Goal: Task Accomplishment & Management: Complete application form

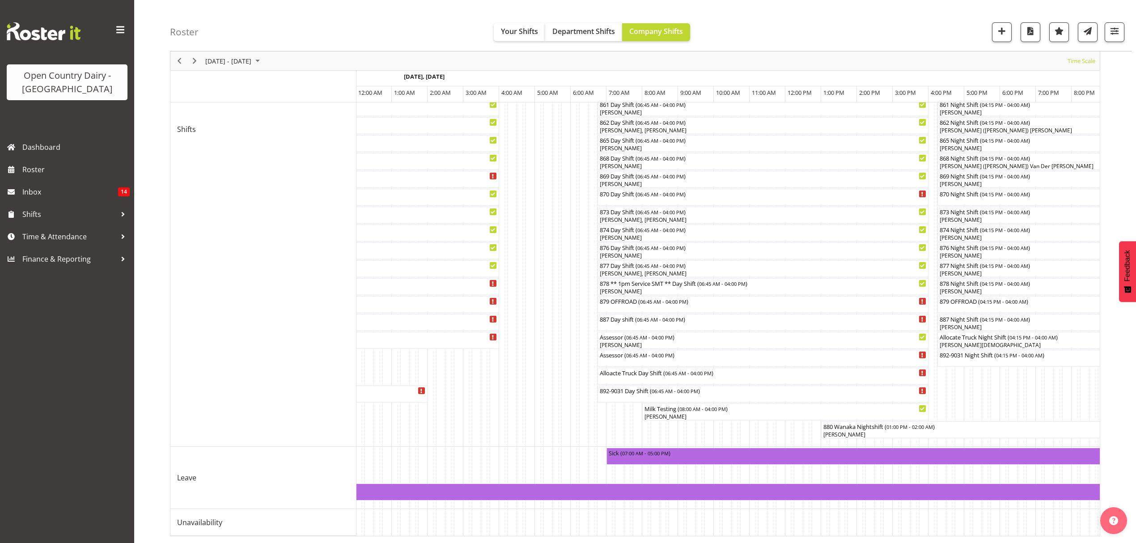
scroll to position [0, 3481]
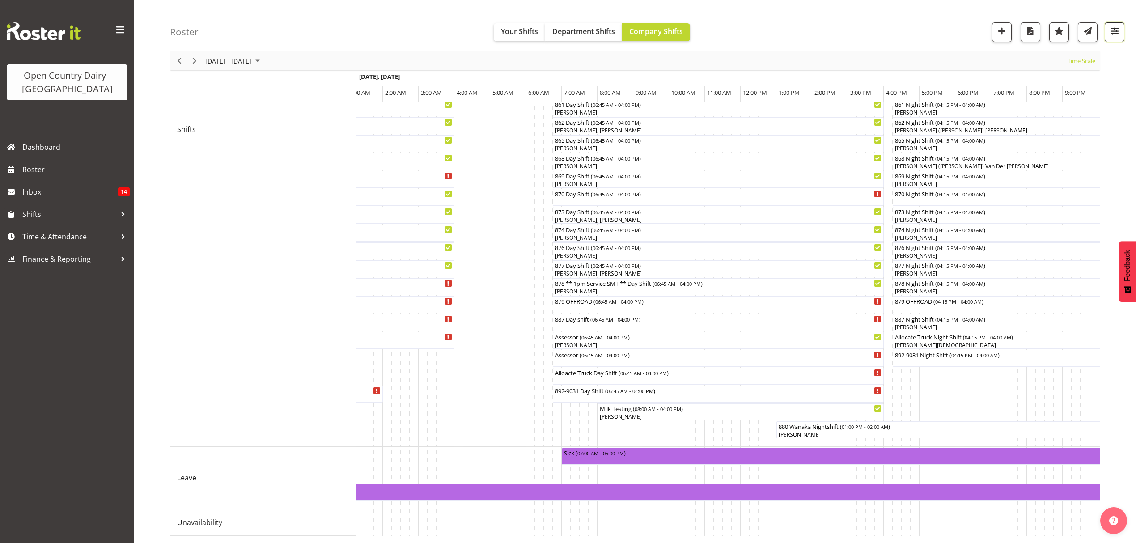
click at [1115, 30] on span "button" at bounding box center [1115, 31] width 12 height 12
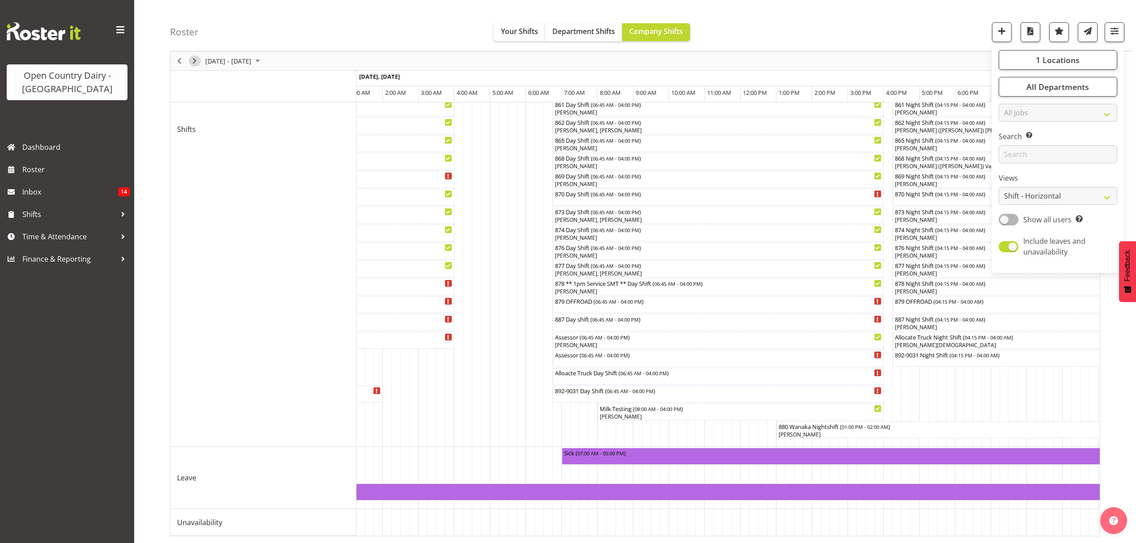
click at [193, 62] on span "Next" at bounding box center [194, 60] width 11 height 11
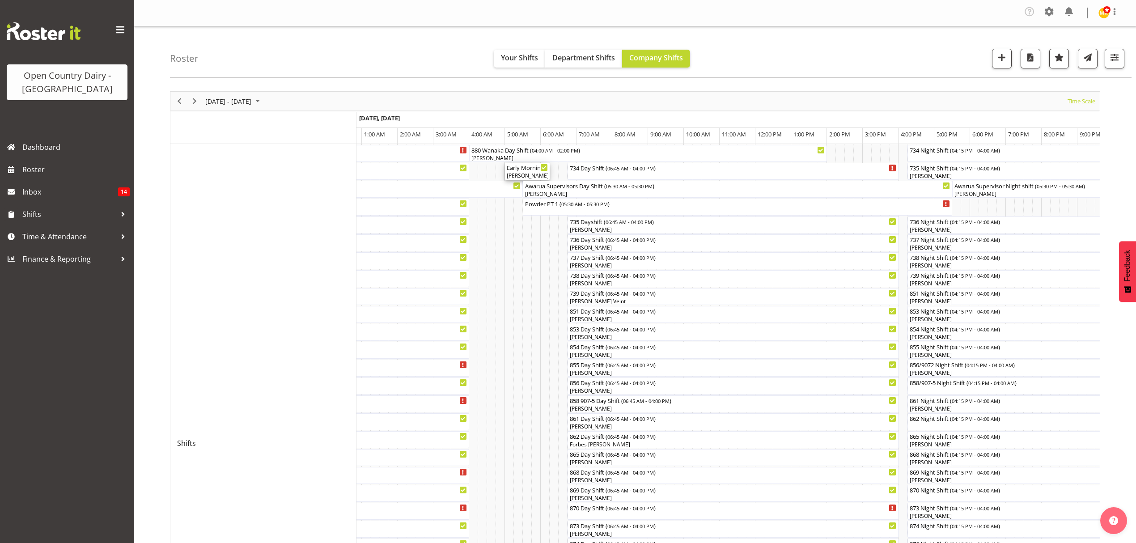
click at [529, 170] on div "Early Morning CIP ( 05:00 AM - 06:15 AM )" at bounding box center [527, 167] width 41 height 9
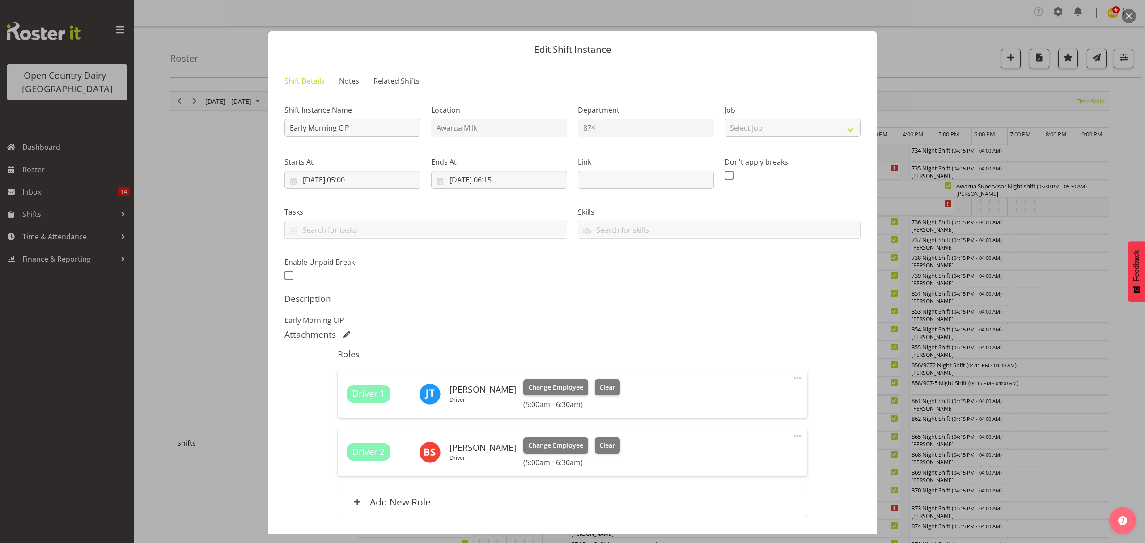
click at [909, 47] on div at bounding box center [572, 271] width 1145 height 543
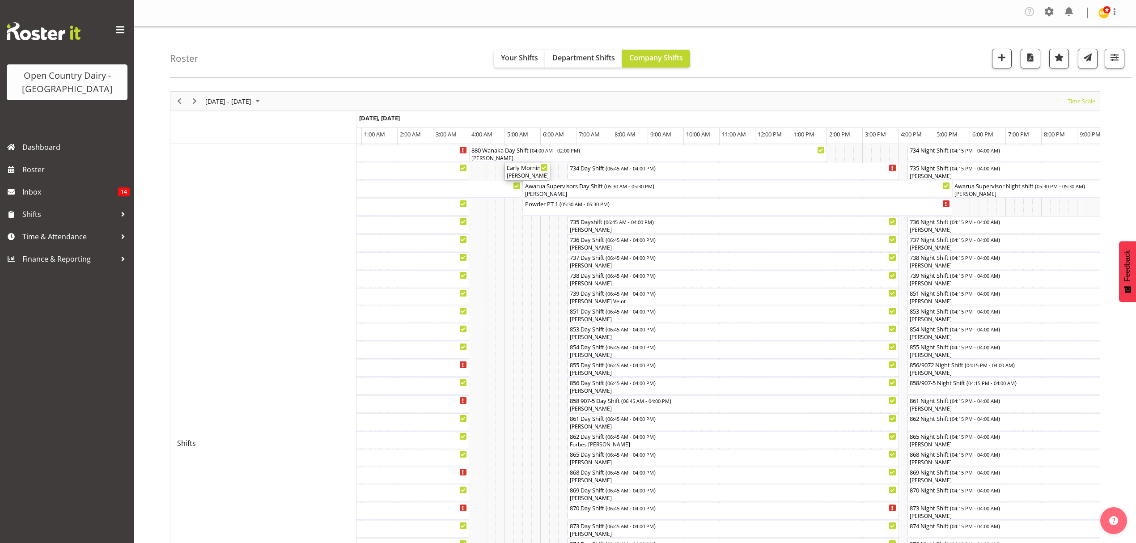
click at [522, 172] on div "[PERSON_NAME], [PERSON_NAME]" at bounding box center [527, 176] width 41 height 8
click at [0, 0] on div at bounding box center [0, 0] width 0 height 0
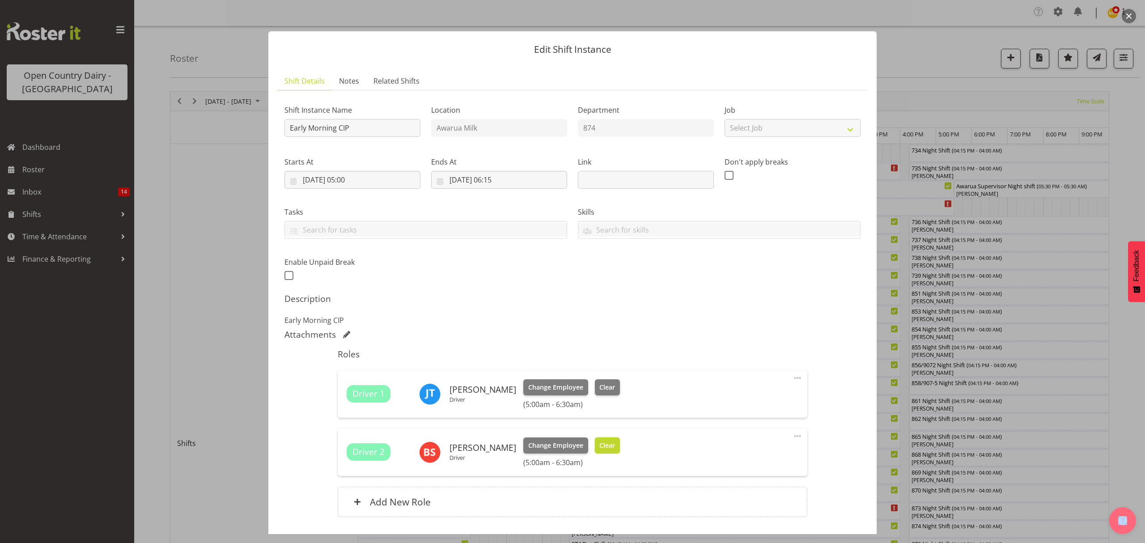
click at [603, 444] on span "Clear" at bounding box center [607, 446] width 16 height 10
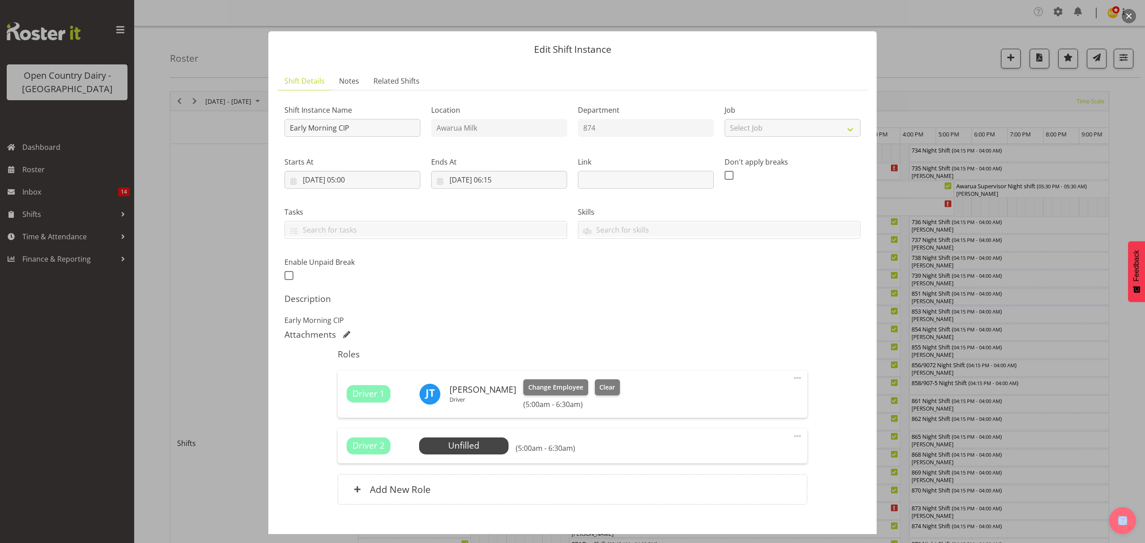
scroll to position [51, 0]
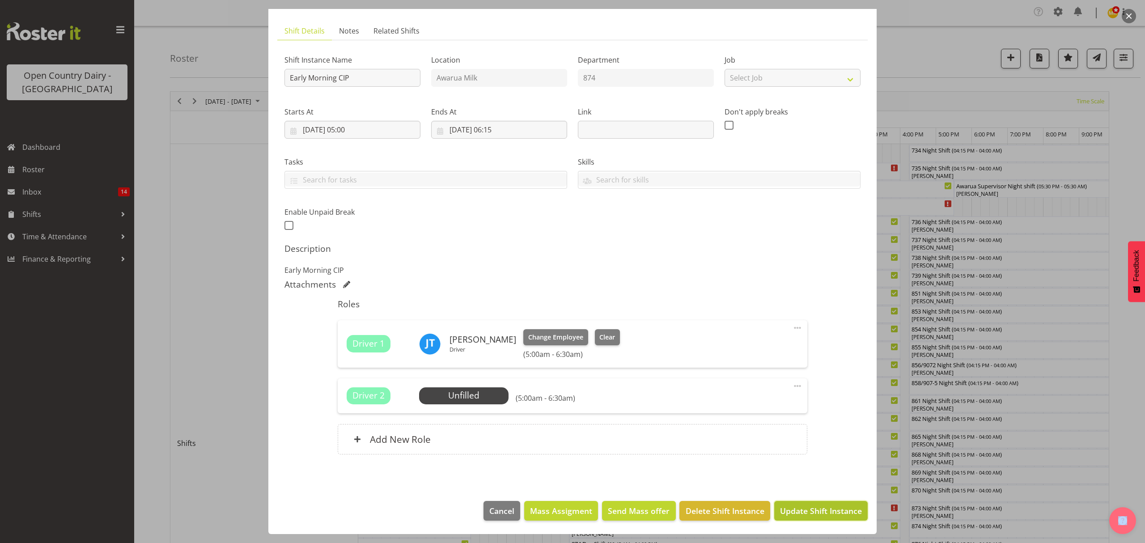
click at [791, 509] on span "Update Shift Instance" at bounding box center [821, 511] width 82 height 12
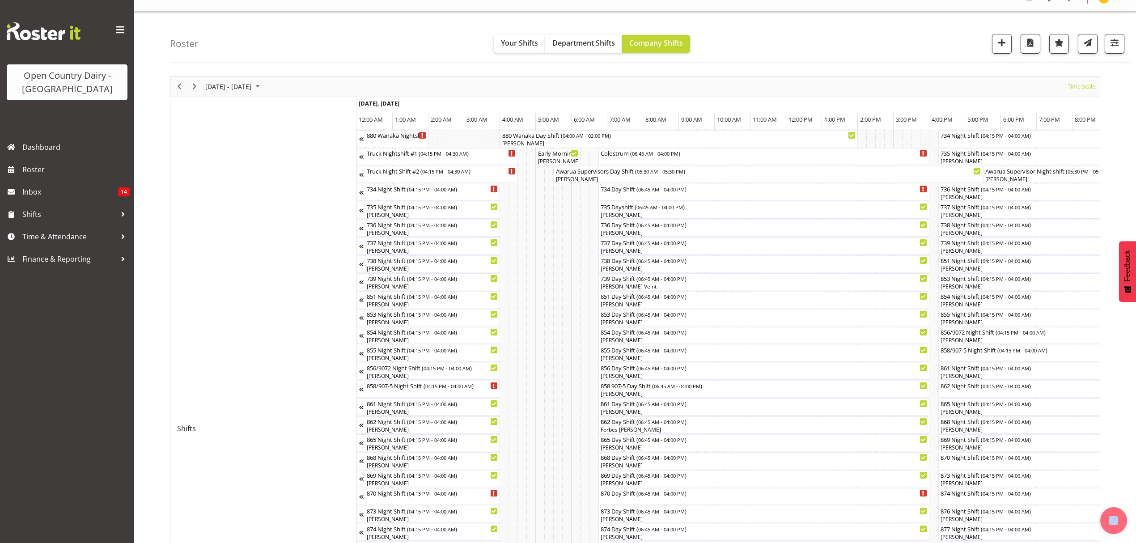
scroll to position [0, 0]
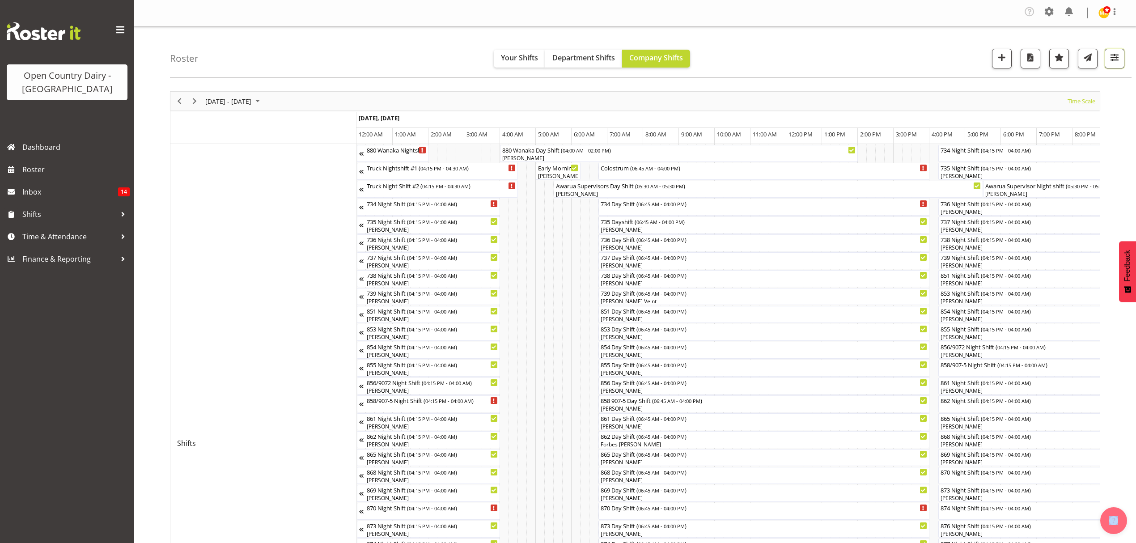
click at [1114, 56] on span "button" at bounding box center [1115, 57] width 12 height 12
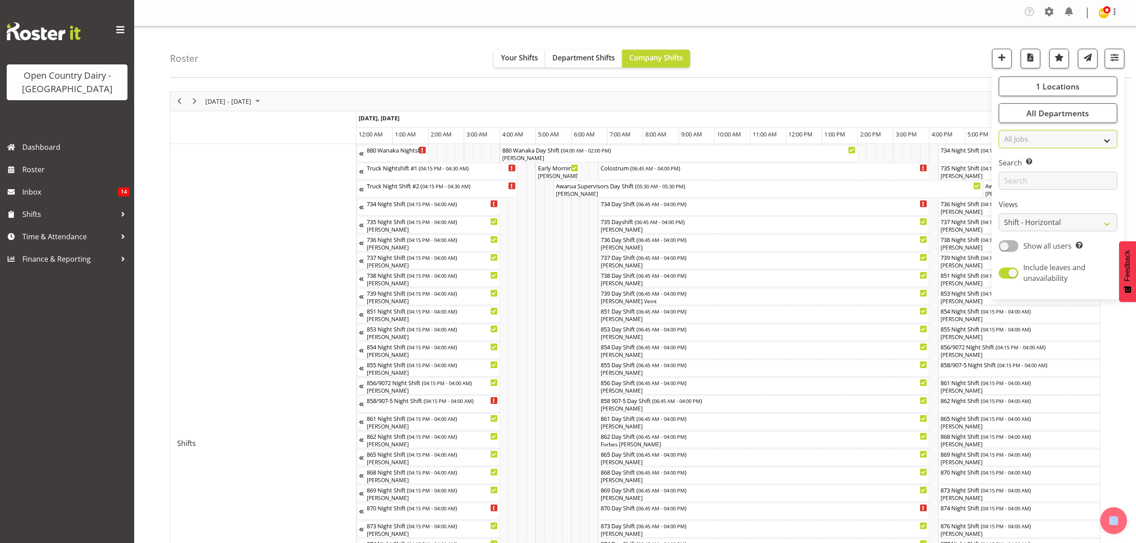
click at [1106, 140] on select "All Jobs All Jobs Connecting /unconnecting Trailers" at bounding box center [1058, 139] width 119 height 18
click at [1110, 225] on select "Staff Role Shift - Horizontal Shift - Vertical Staff - Location" at bounding box center [1058, 222] width 119 height 18
click at [999, 213] on select "Staff Role Shift - Horizontal Shift - Vertical Staff - Location" at bounding box center [1058, 222] width 119 height 18
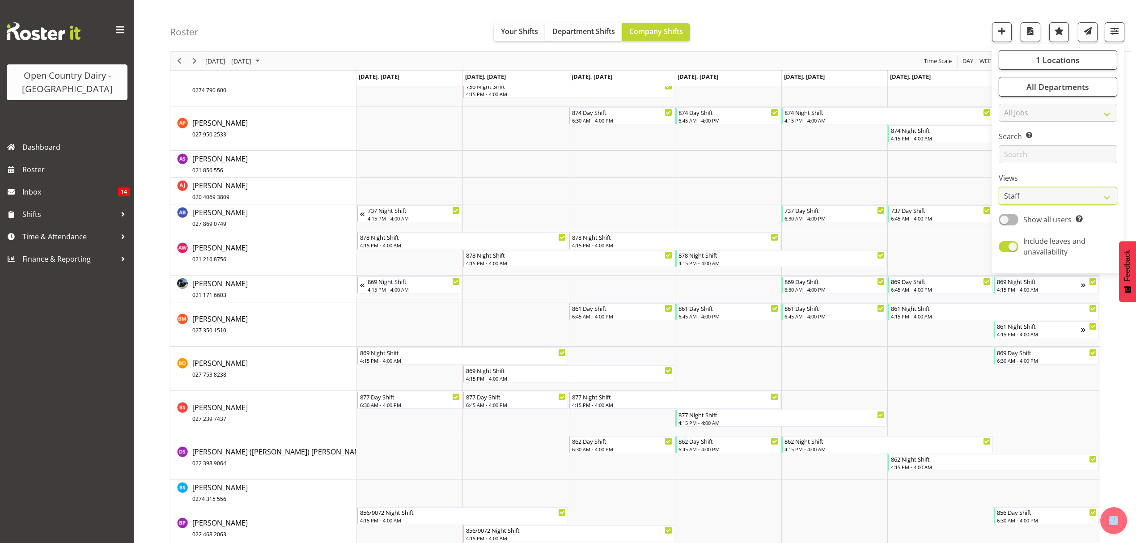
scroll to position [835, 0]
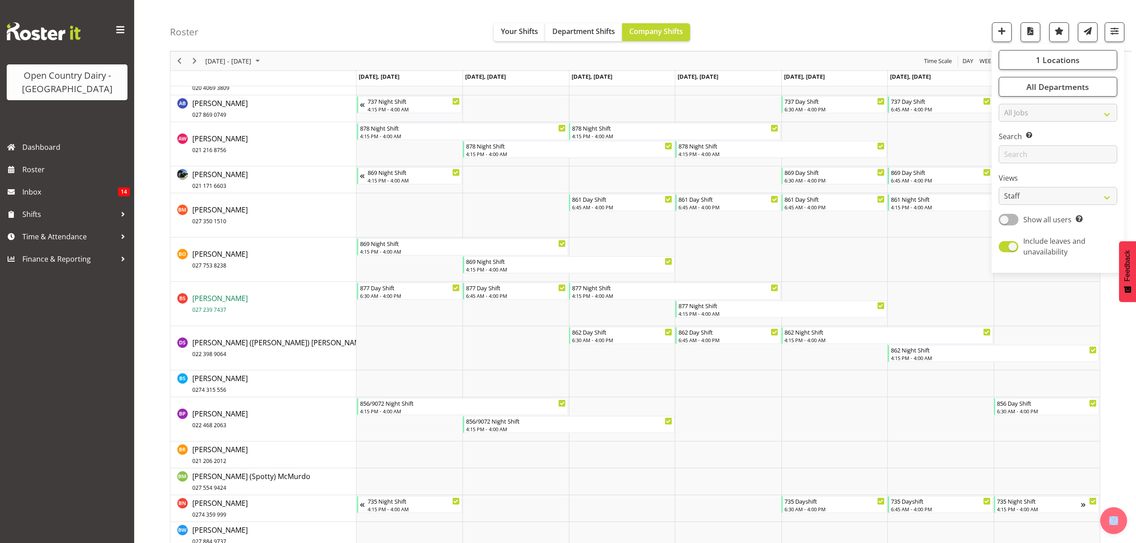
click at [224, 294] on span "[PERSON_NAME] 027 239 7437" at bounding box center [219, 303] width 55 height 21
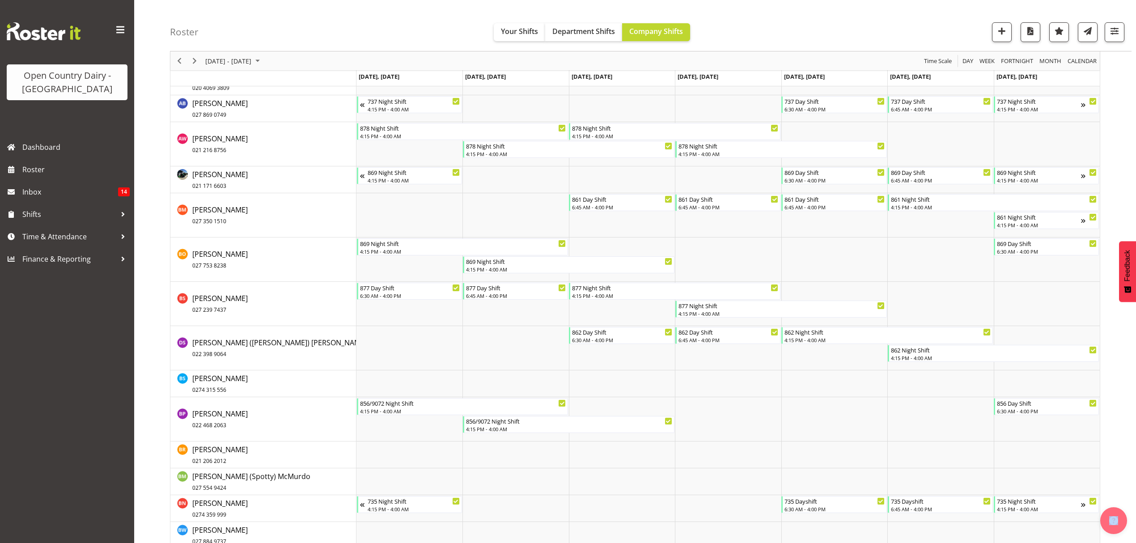
scroll to position [895, 0]
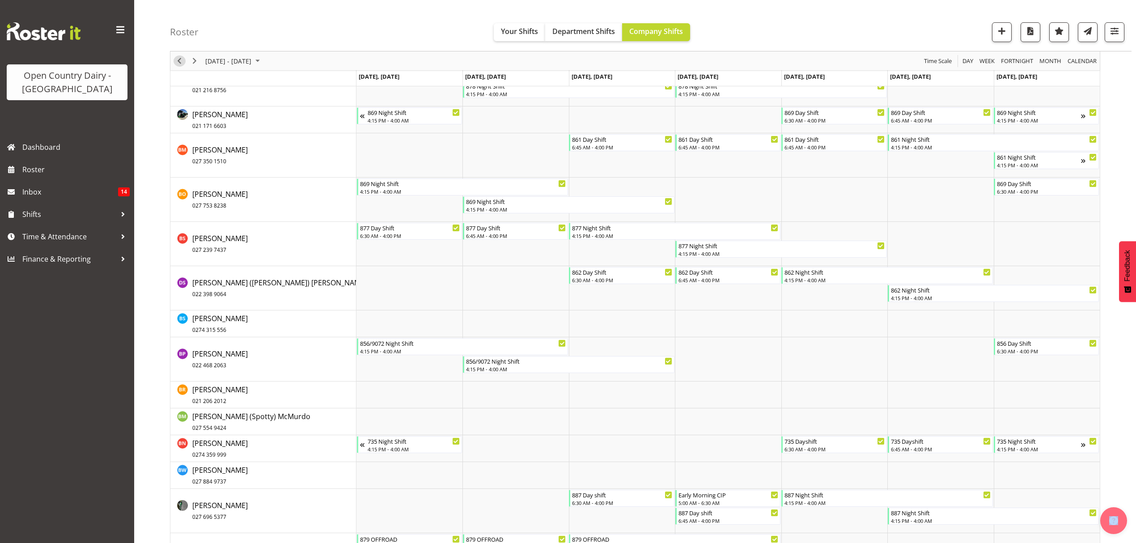
click at [178, 58] on span "Previous" at bounding box center [179, 60] width 11 height 11
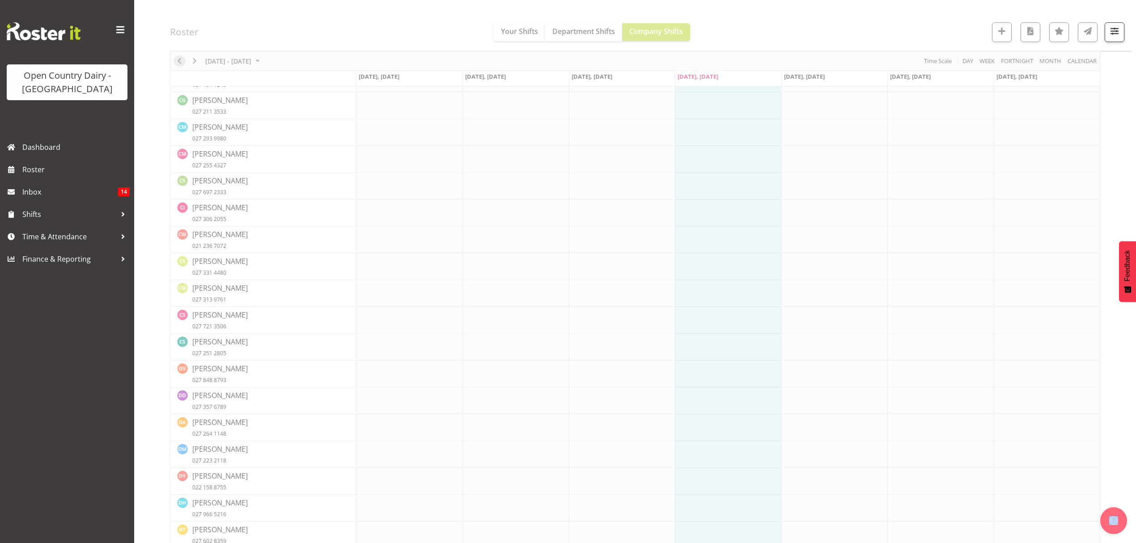
scroll to position [0, 0]
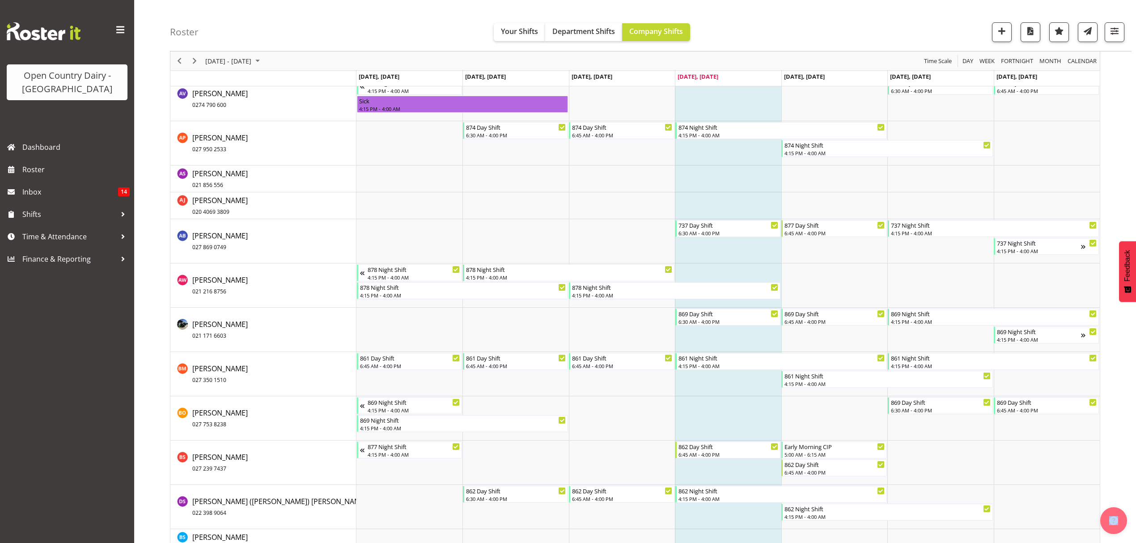
scroll to position [954, 0]
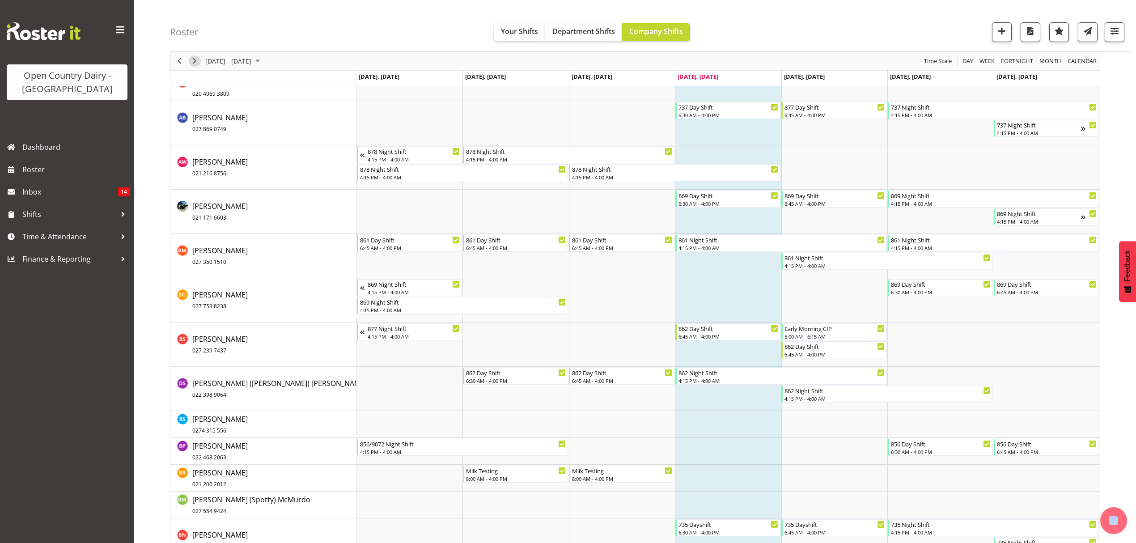
click at [194, 59] on span "Next" at bounding box center [194, 60] width 11 height 11
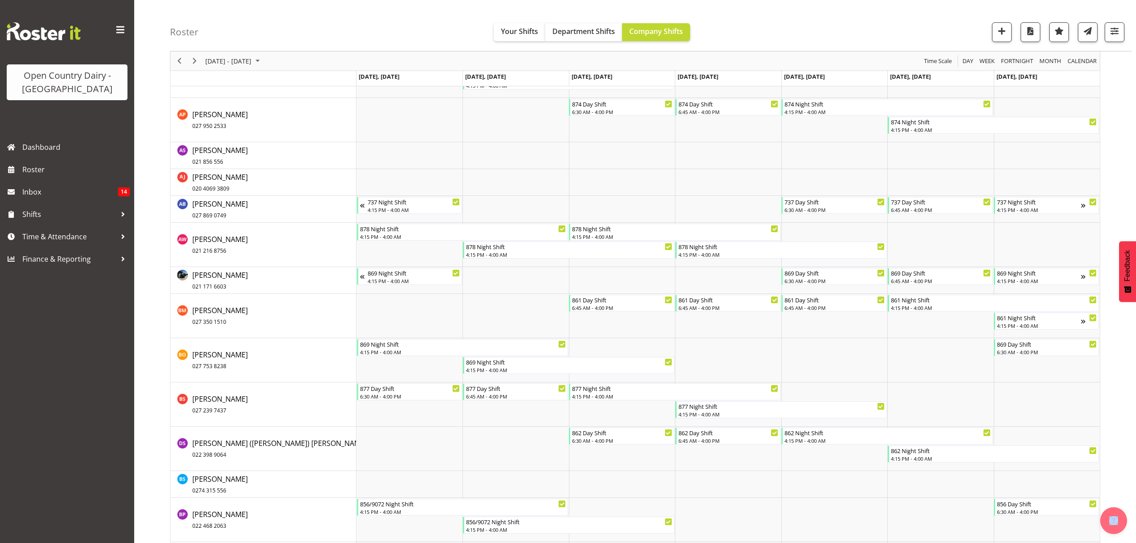
scroll to position [835, 0]
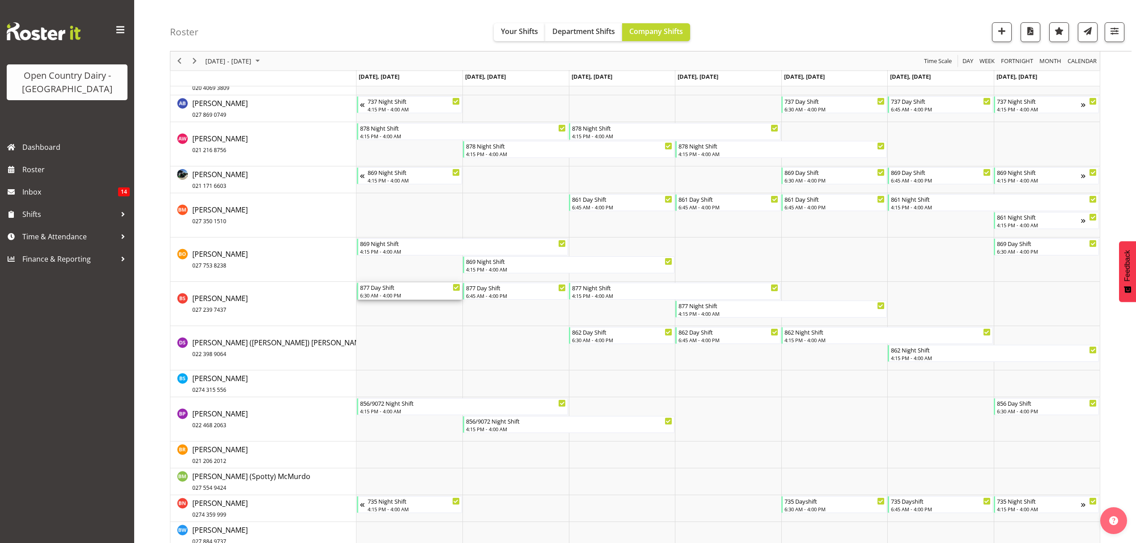
click at [416, 297] on div "6:30 AM - 4:00 PM" at bounding box center [410, 295] width 100 height 7
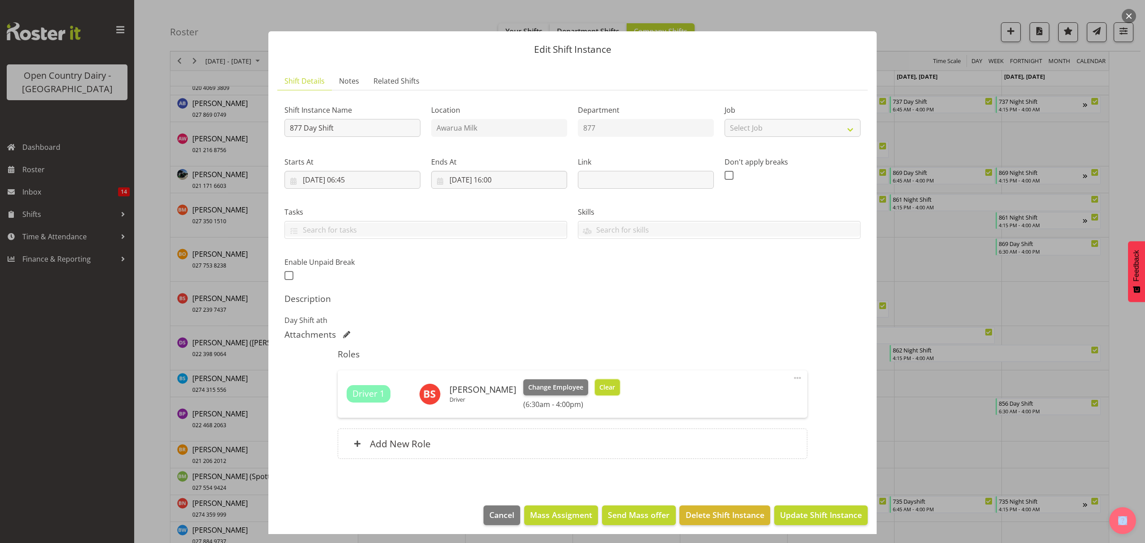
click at [599, 386] on span "Clear" at bounding box center [607, 387] width 16 height 10
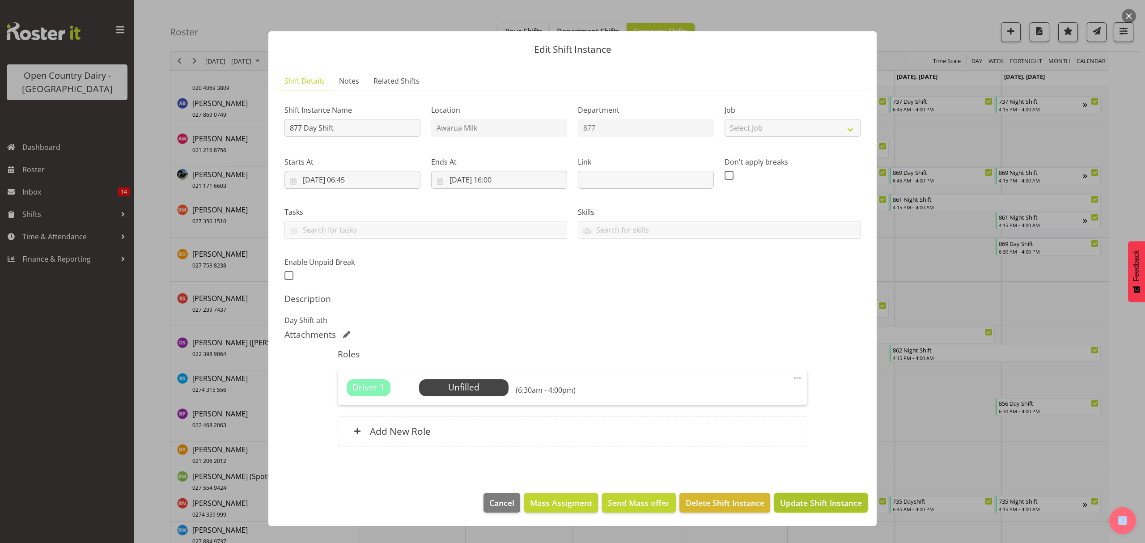
click at [803, 500] on span "Update Shift Instance" at bounding box center [821, 503] width 82 height 12
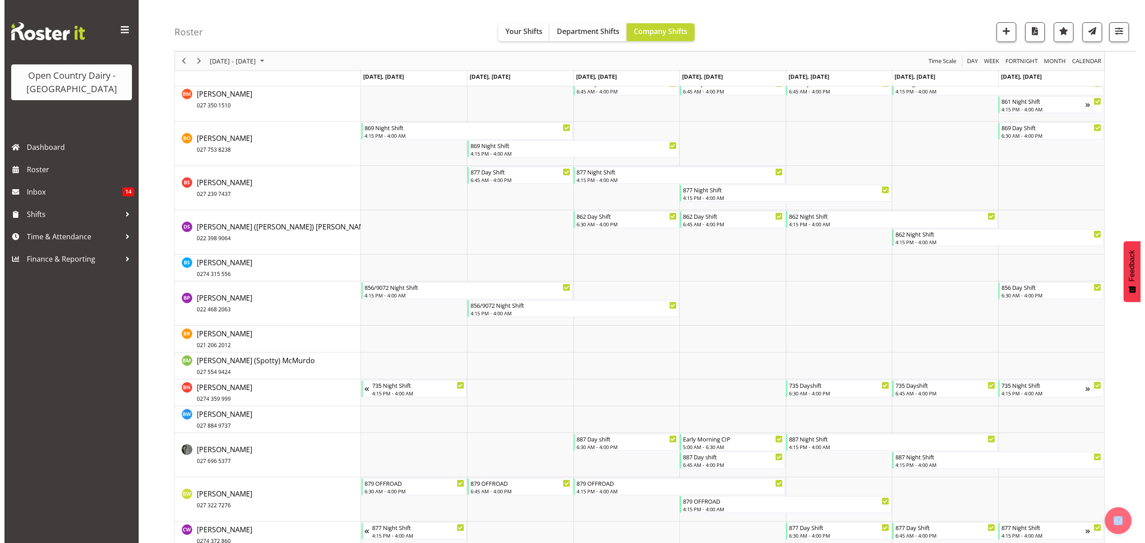
scroll to position [928, 0]
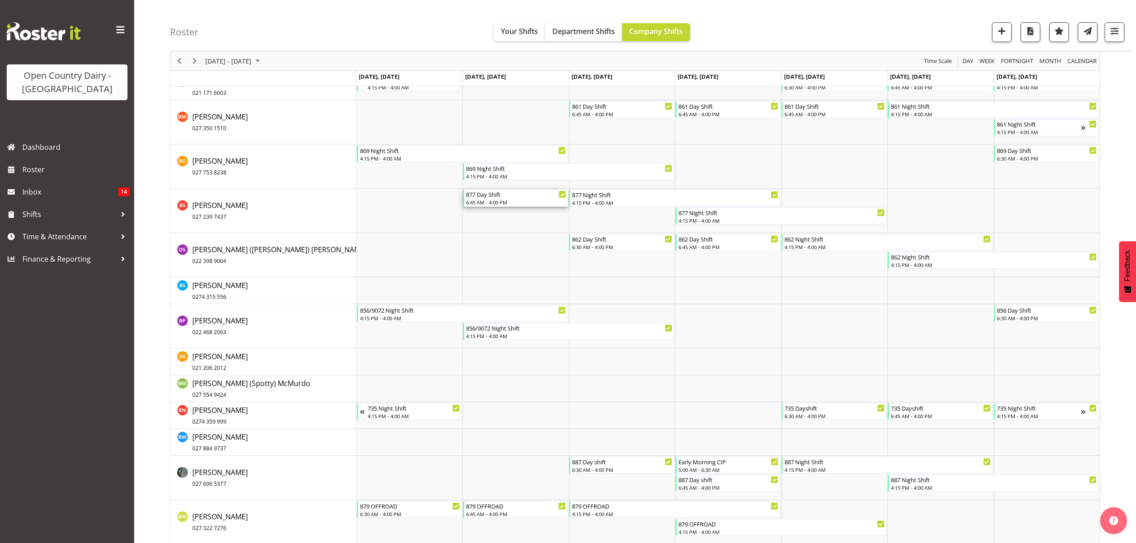
click at [539, 201] on div "6:45 AM - 4:00 PM" at bounding box center [516, 202] width 100 height 7
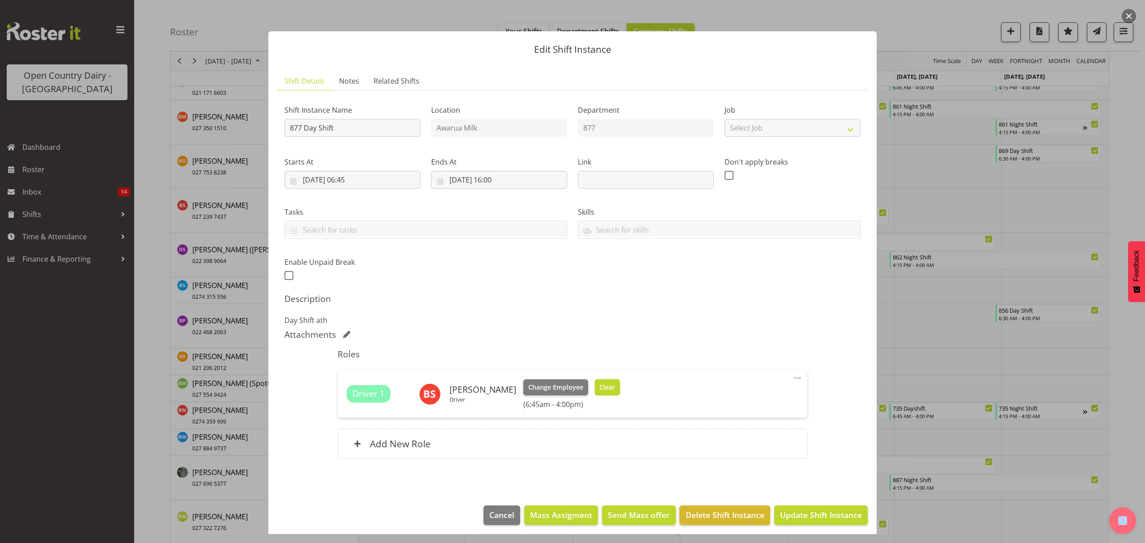
click at [598, 381] on button "Clear" at bounding box center [607, 387] width 25 height 16
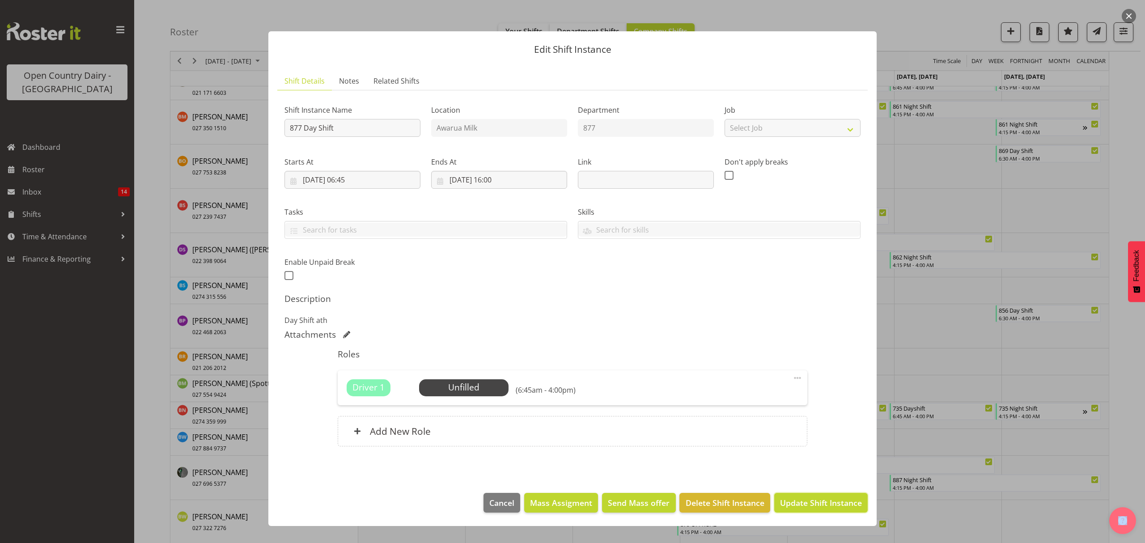
click at [840, 500] on span "Update Shift Instance" at bounding box center [821, 503] width 82 height 12
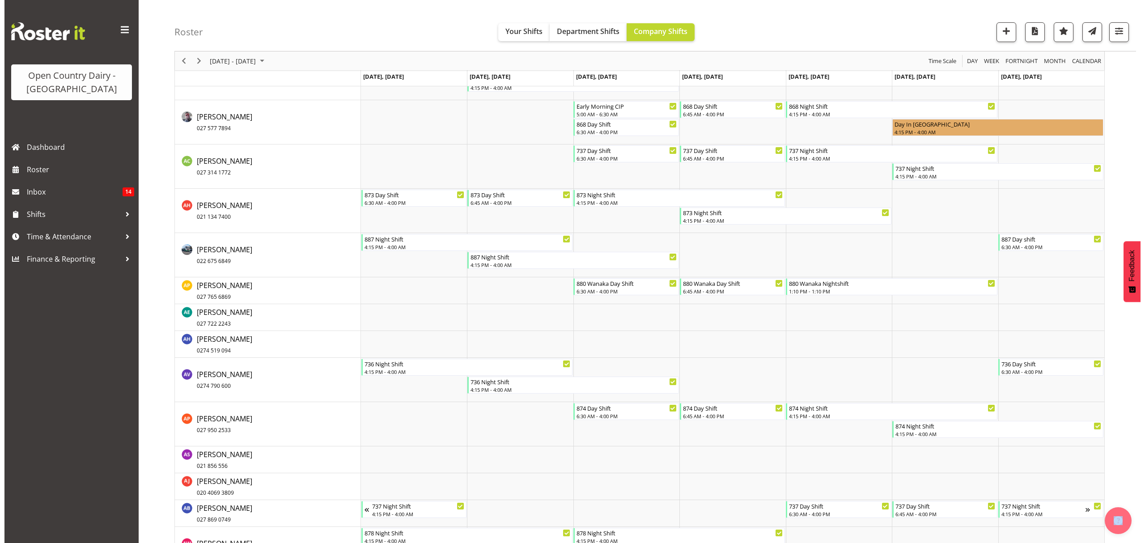
scroll to position [946, 0]
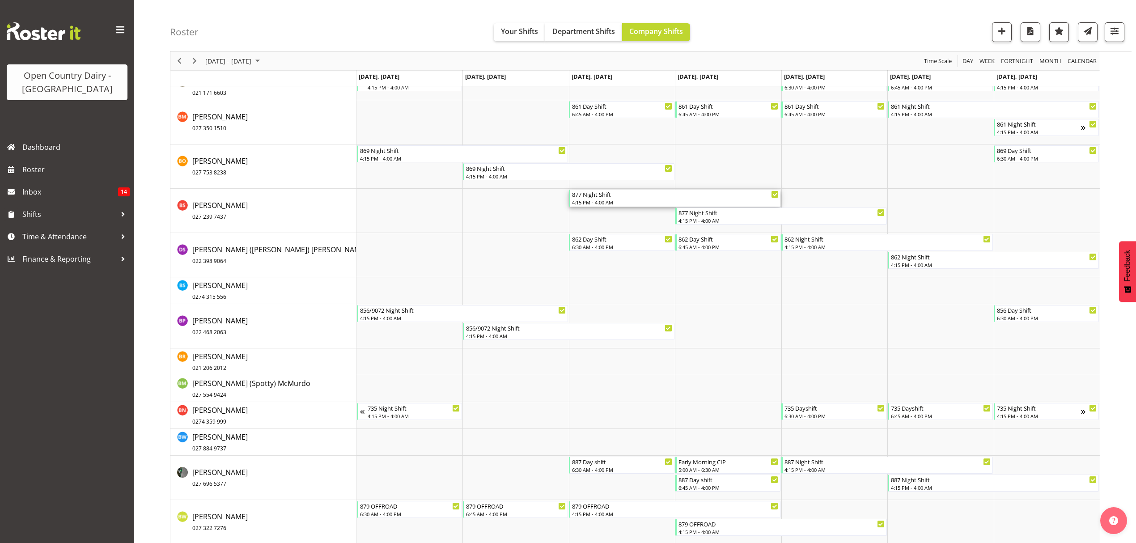
click at [601, 201] on div "4:15 PM - 4:00 AM" at bounding box center [675, 202] width 207 height 7
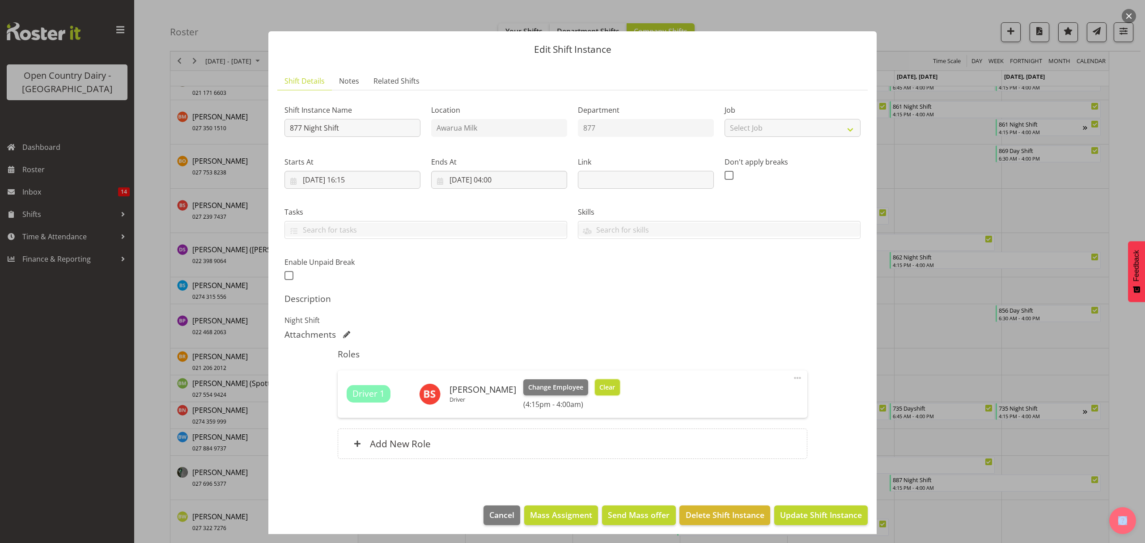
click at [599, 383] on span "Clear" at bounding box center [607, 387] width 16 height 10
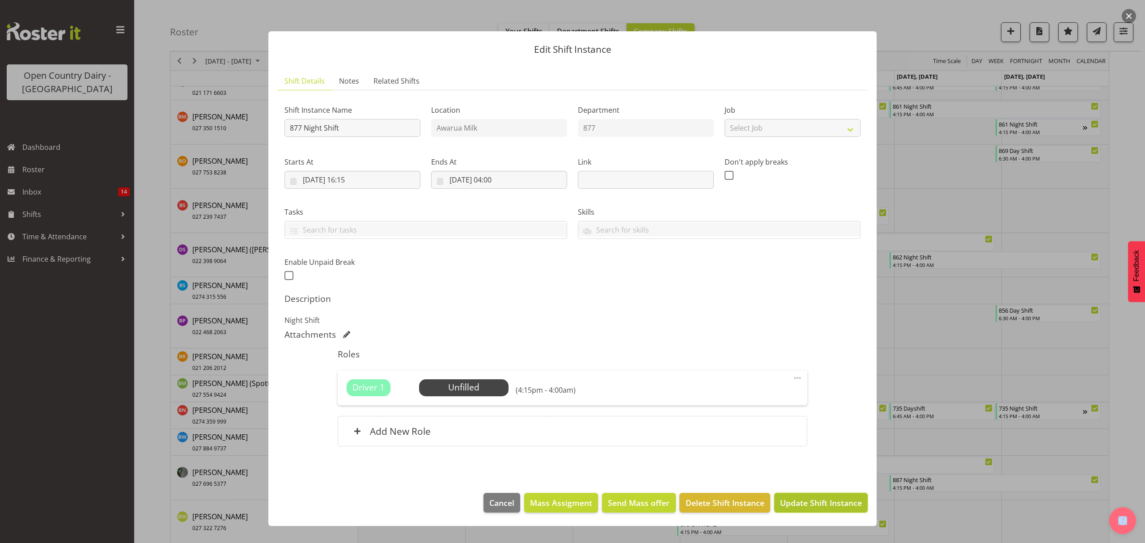
click at [822, 505] on span "Update Shift Instance" at bounding box center [821, 503] width 82 height 12
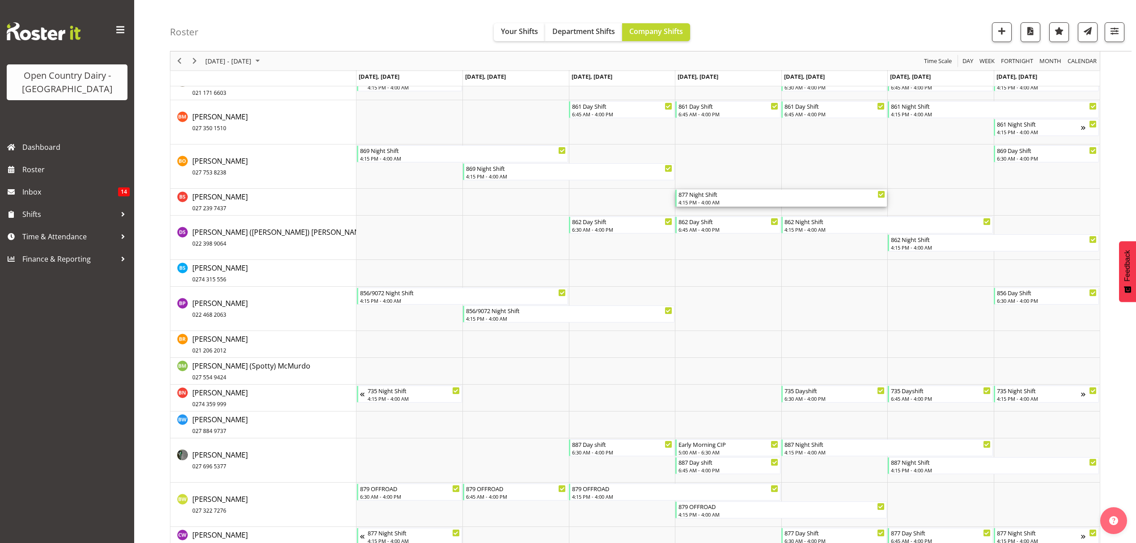
click at [733, 203] on div "4:15 PM - 4:00 AM" at bounding box center [782, 202] width 207 height 7
click at [0, 0] on div at bounding box center [0, 0] width 0 height 0
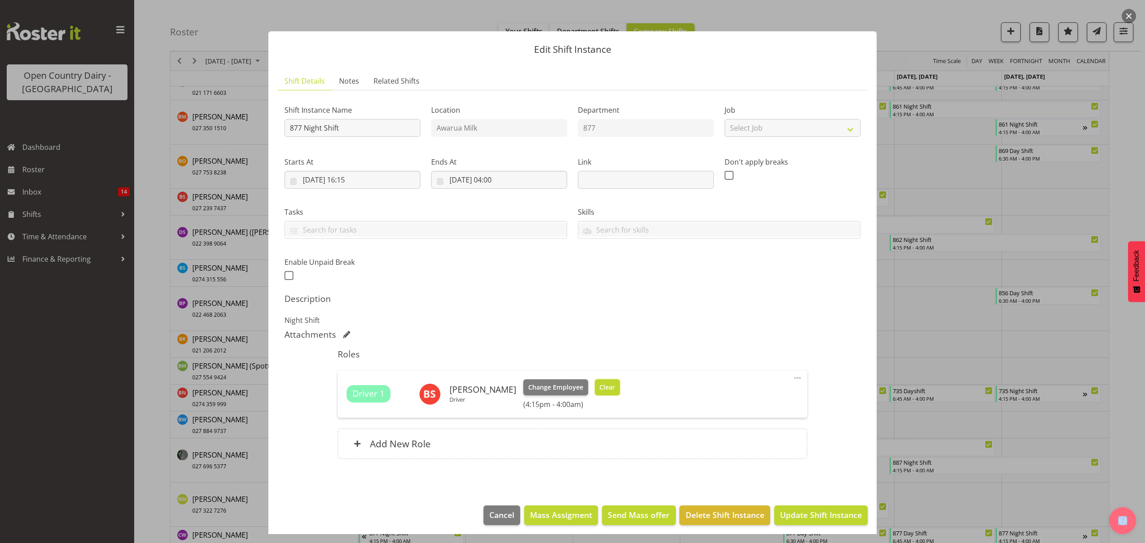
click at [603, 389] on span "Clear" at bounding box center [607, 387] width 16 height 10
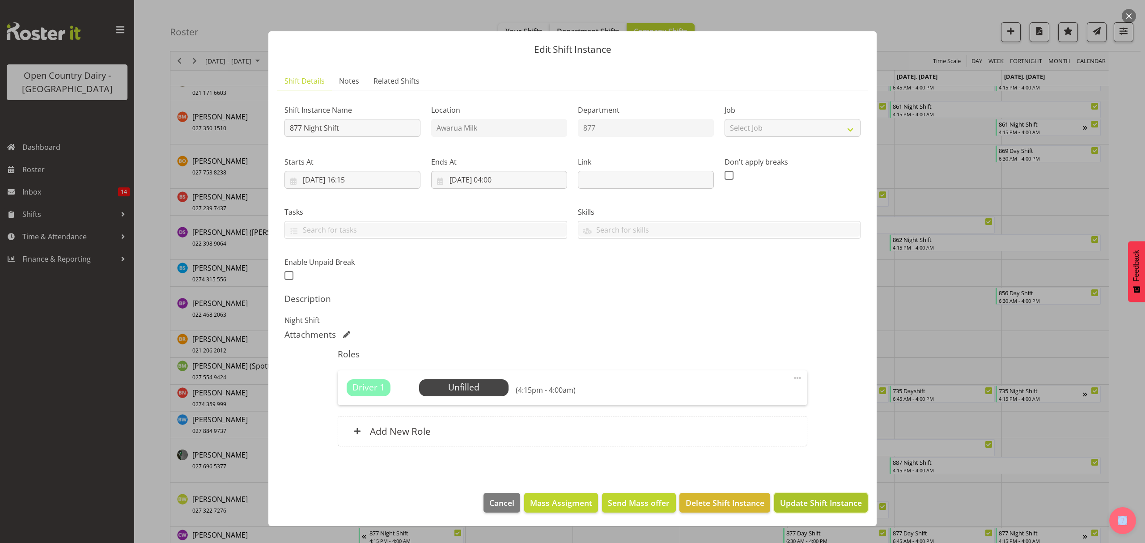
click at [802, 503] on span "Update Shift Instance" at bounding box center [821, 503] width 82 height 12
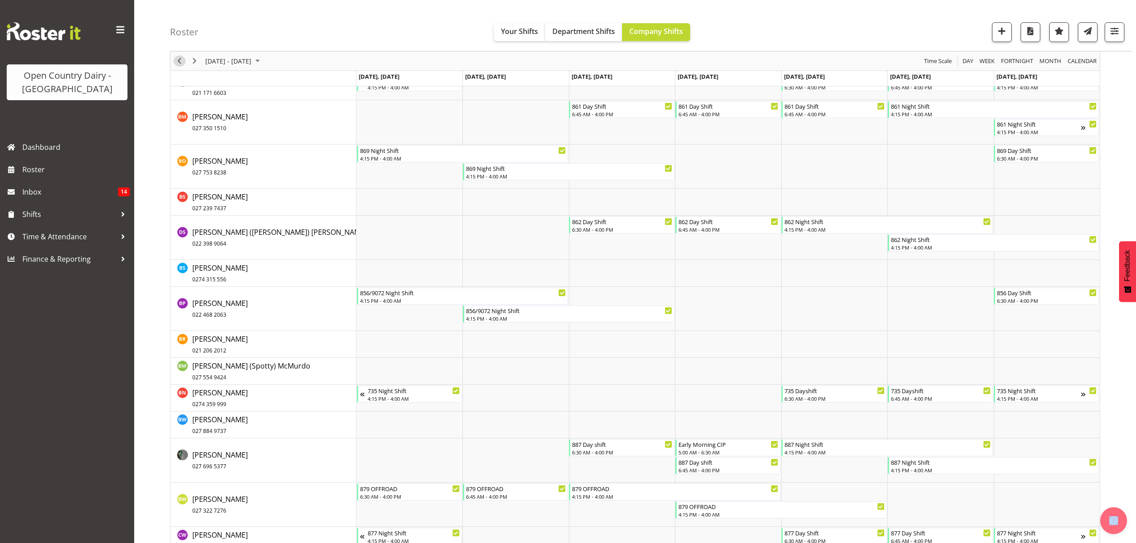
click at [181, 59] on span "Previous" at bounding box center [179, 60] width 11 height 11
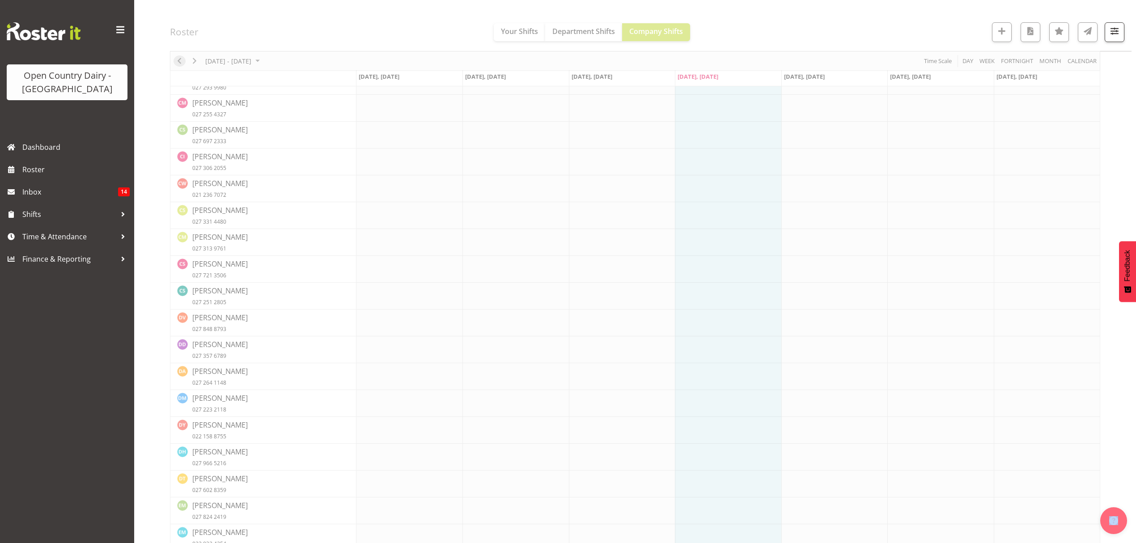
scroll to position [0, 0]
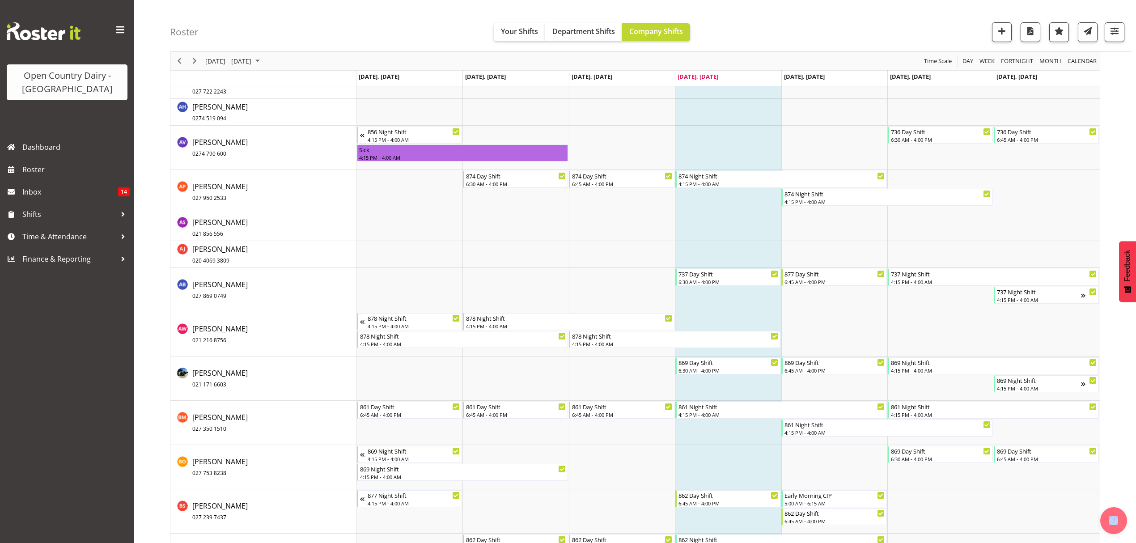
scroll to position [954, 0]
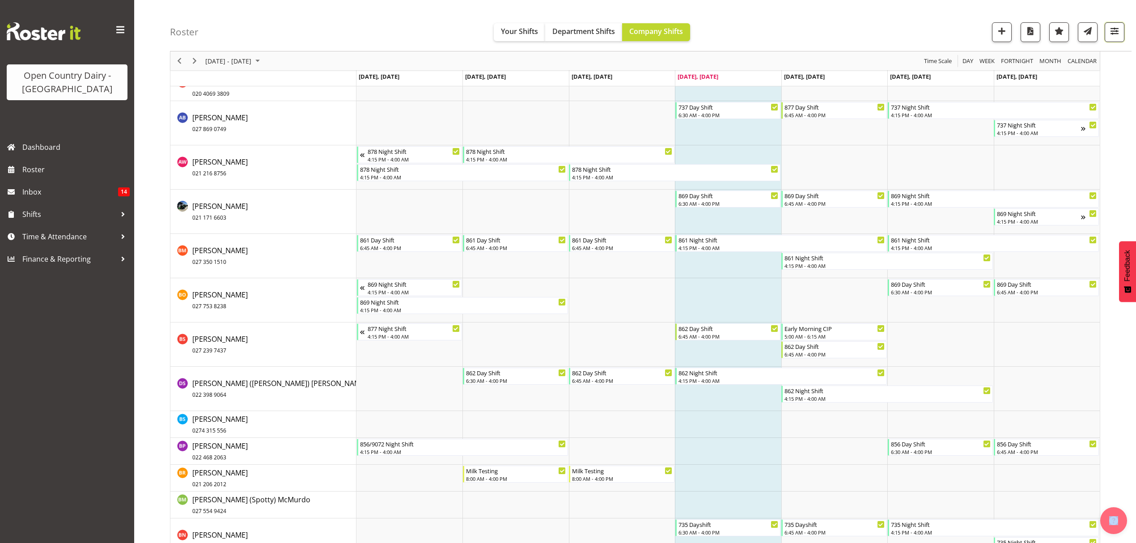
click at [1114, 31] on span "button" at bounding box center [1115, 31] width 12 height 12
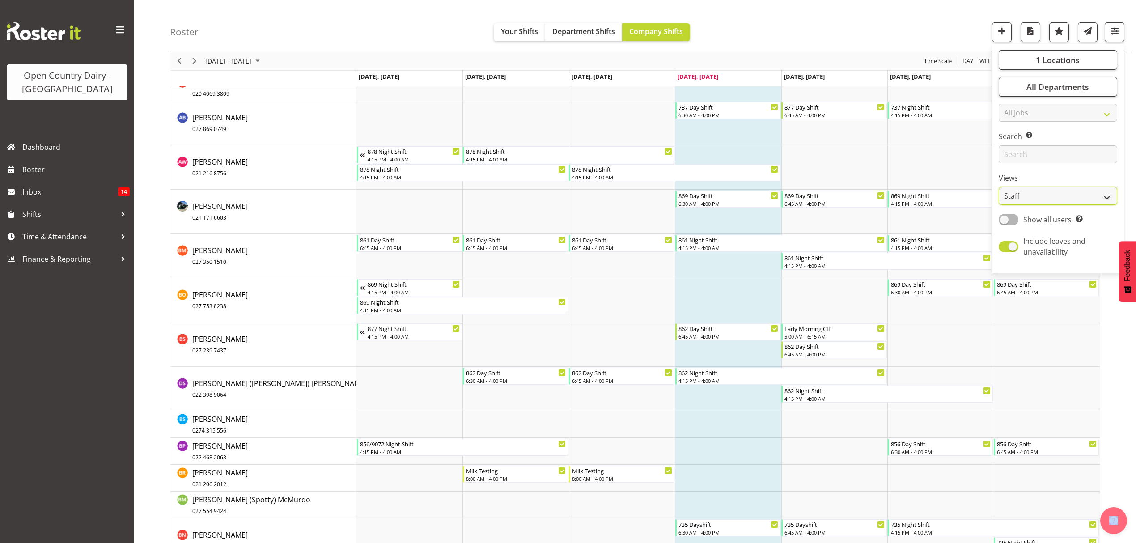
click at [1110, 193] on select "Staff Role Shift - Horizontal Shift - Vertical Staff - Location" at bounding box center [1058, 196] width 119 height 18
select select "shiftH"
click at [999, 205] on select "Staff Role Shift - Horizontal Shift - Vertical Staff - Location" at bounding box center [1058, 196] width 119 height 18
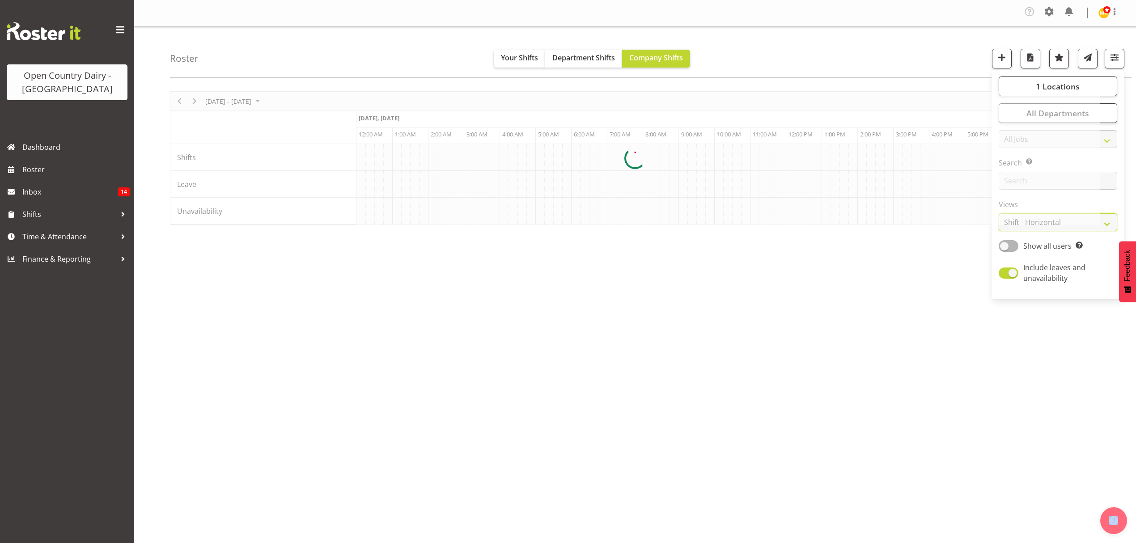
scroll to position [0, 0]
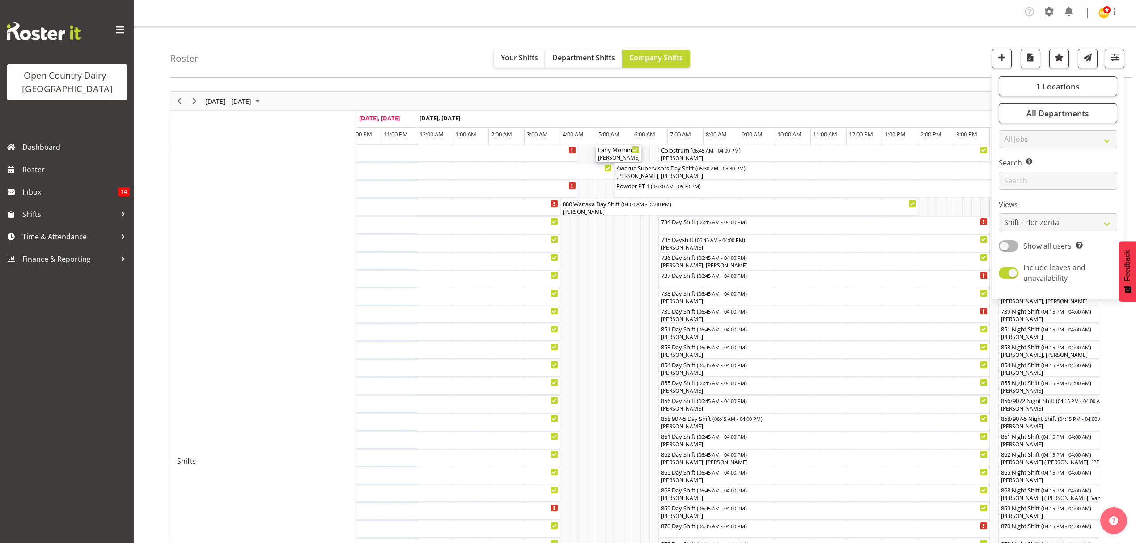
click at [624, 159] on div "[PERSON_NAME], [PERSON_NAME], [PERSON_NAME], [PERSON_NAME]" at bounding box center [618, 158] width 41 height 8
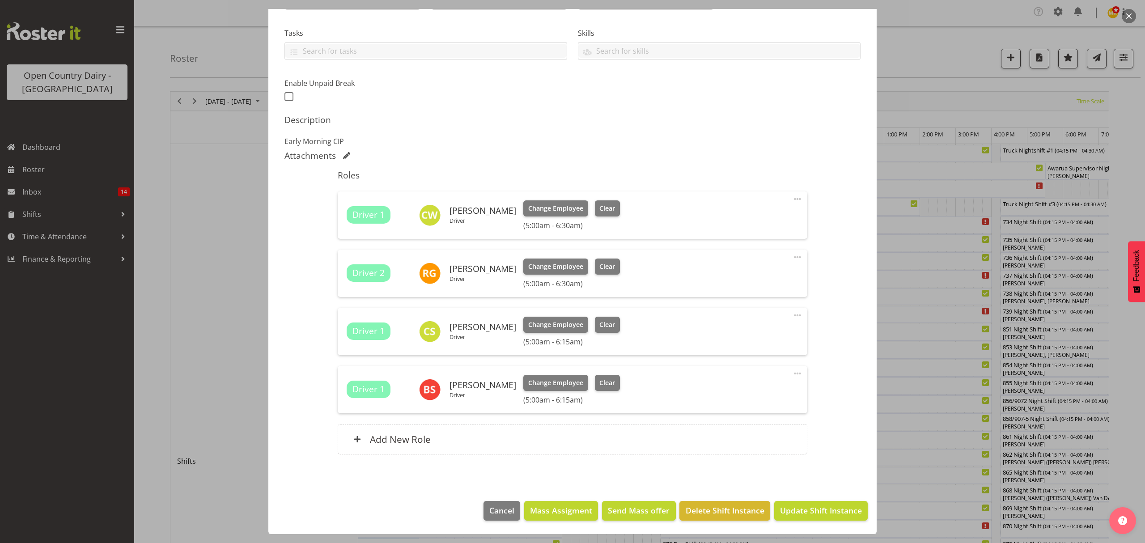
click at [975, 17] on div at bounding box center [572, 271] width 1145 height 543
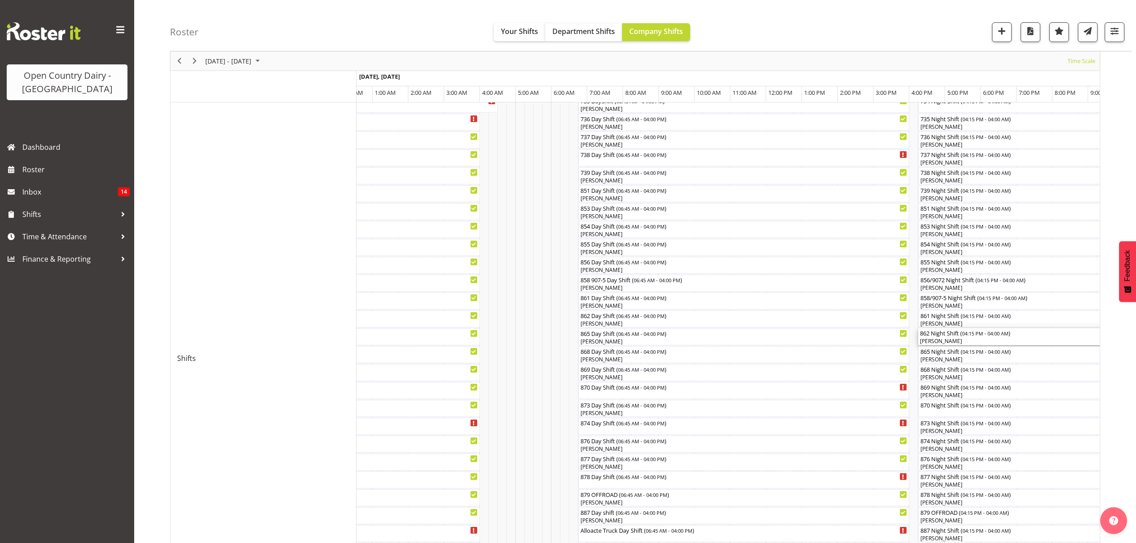
click at [941, 338] on div "[PERSON_NAME]" at bounding box center [1128, 341] width 417 height 8
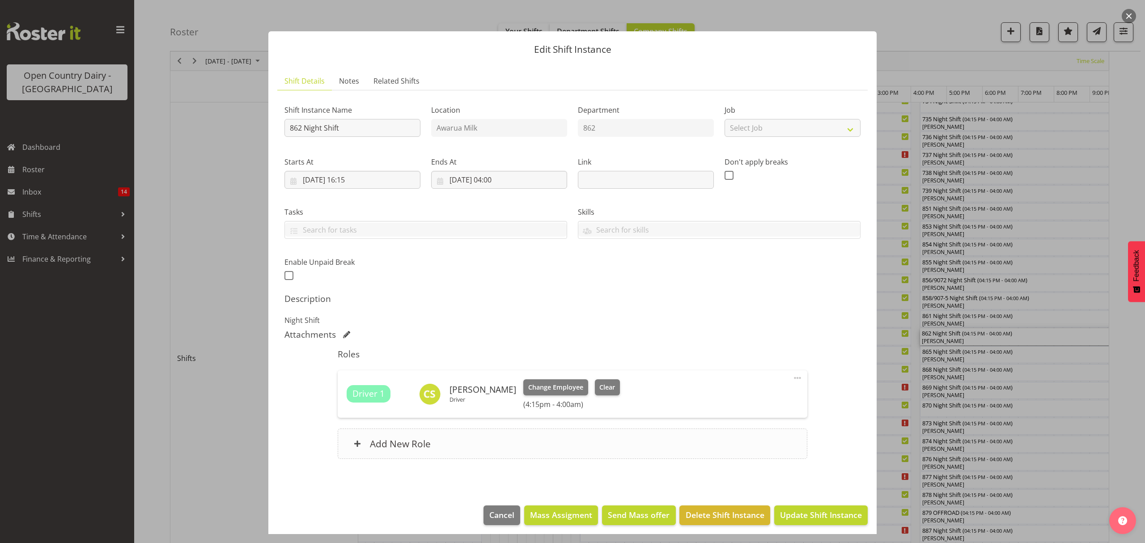
click at [385, 448] on h6 "Add New Role" at bounding box center [400, 444] width 61 height 12
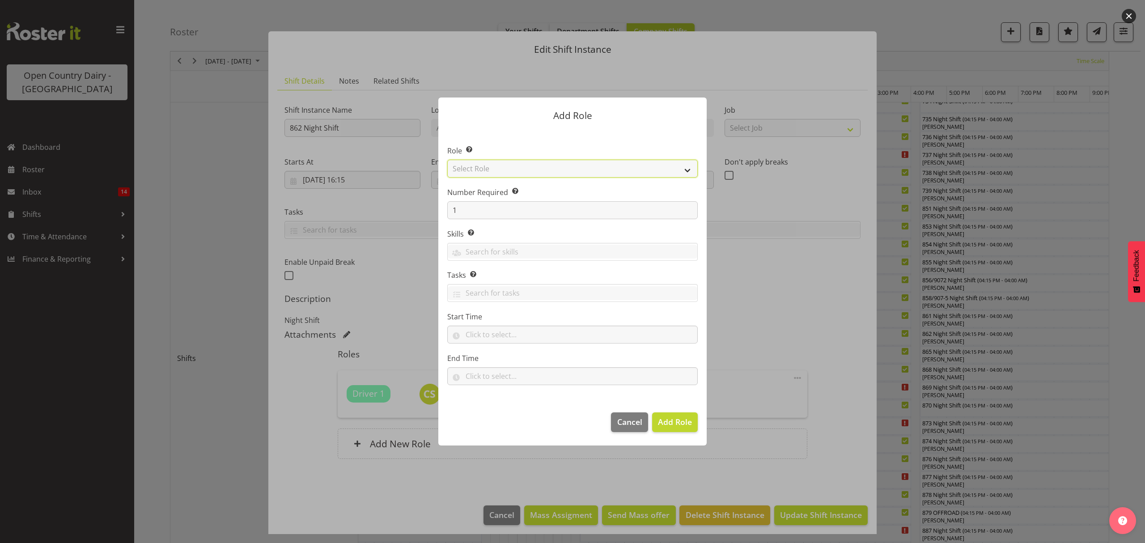
click at [689, 166] on select "Select Role Crew Leader Driver Driver Assessor Dayshift Driver Assessor Nightsh…" at bounding box center [572, 169] width 250 height 18
click at [447, 160] on select "Select Role Crew Leader Driver Driver Assessor Dayshift Driver Assessor Nightsh…" at bounding box center [572, 169] width 250 height 18
click at [690, 165] on select "Crew Leader Driver Driver Assessor Dayshift Driver Assessor Nightshift Driver B…" at bounding box center [572, 169] width 250 height 18
select select "1437"
click at [447, 160] on select "Crew Leader Driver Driver Assessor Dayshift Driver Assessor Nightshift Driver B…" at bounding box center [572, 169] width 250 height 18
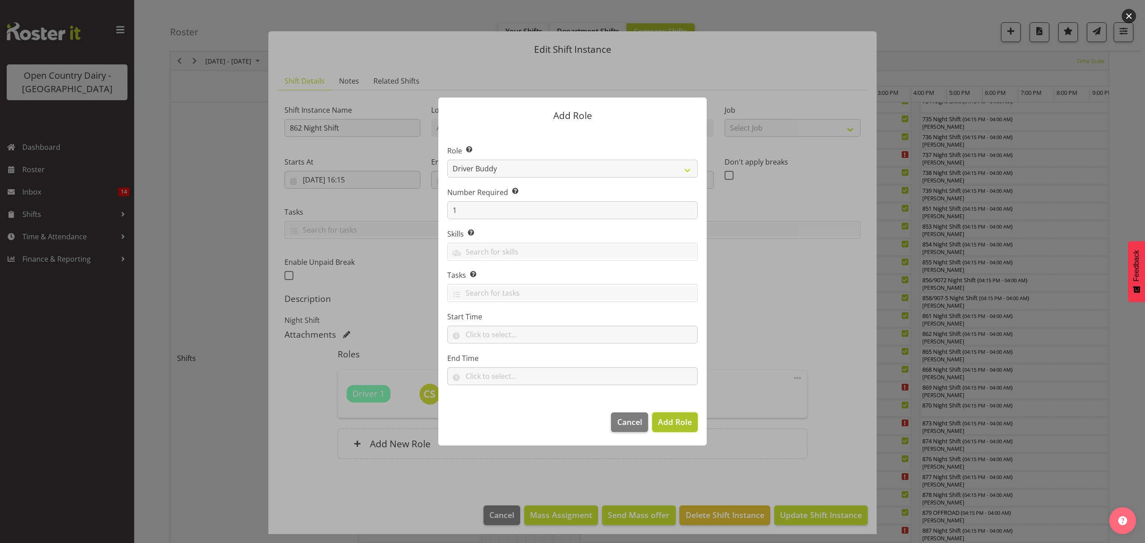
click at [675, 421] on span "Add Role" at bounding box center [675, 421] width 34 height 11
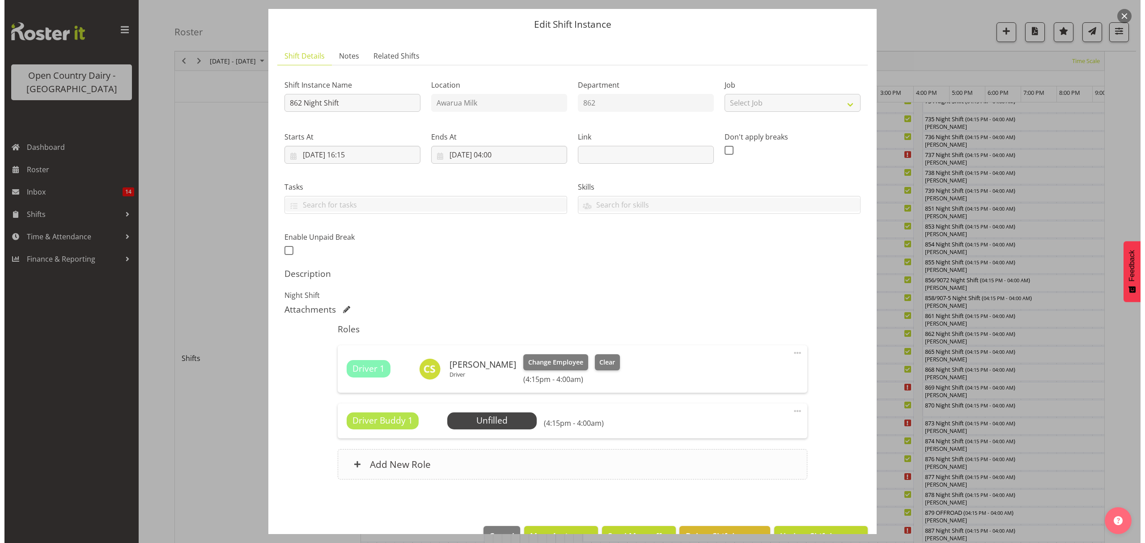
scroll to position [51, 0]
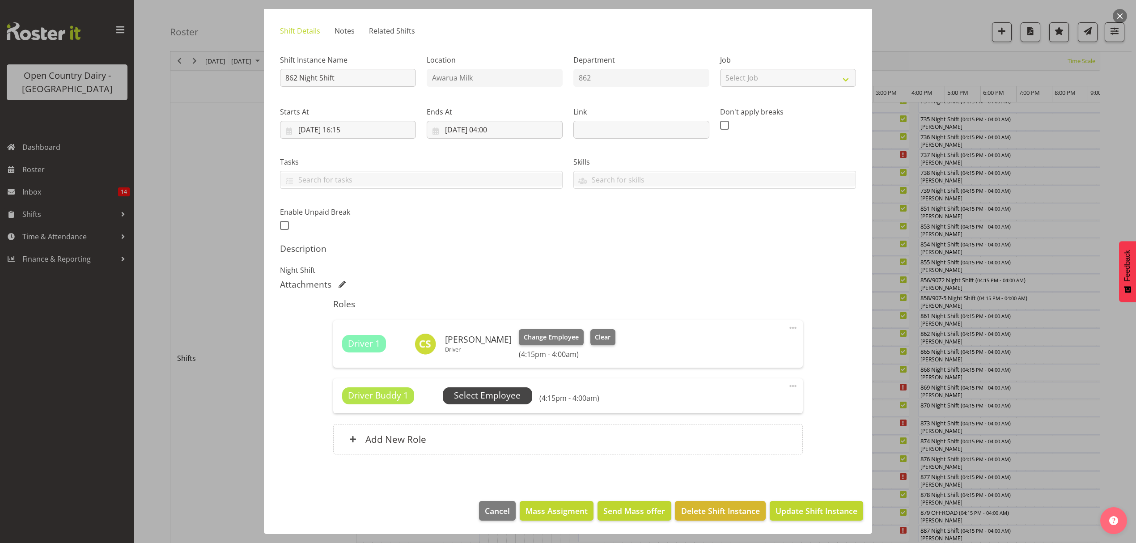
click at [480, 387] on span "Select Employee" at bounding box center [487, 395] width 89 height 17
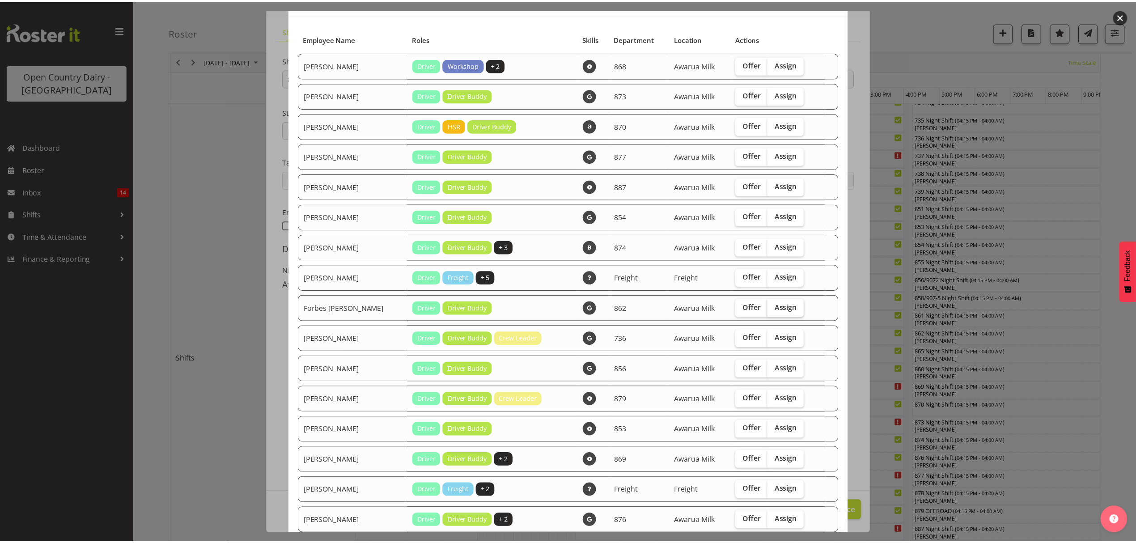
scroll to position [115, 0]
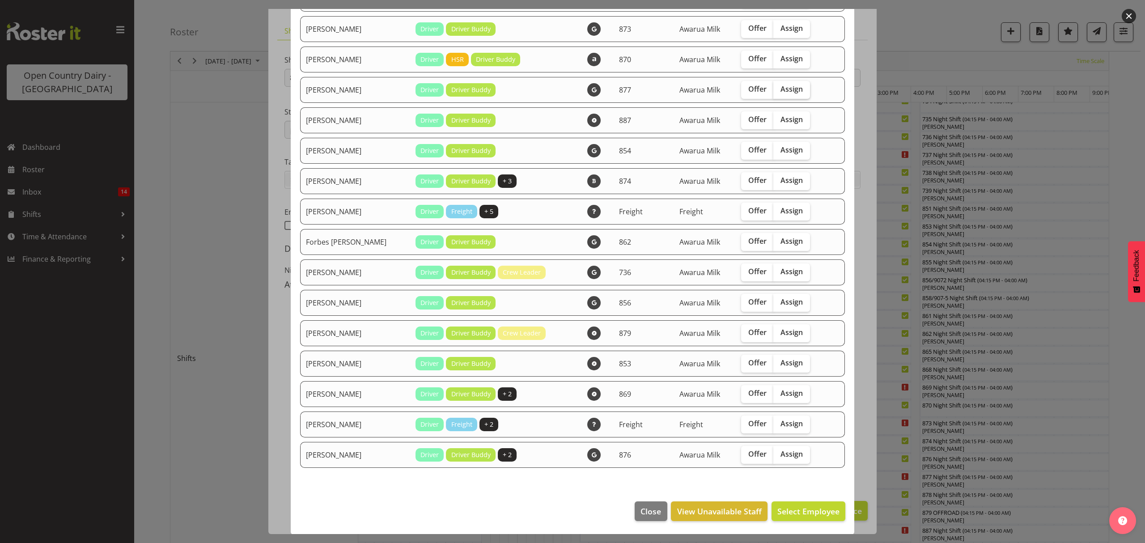
click at [785, 88] on span "Assign" at bounding box center [792, 89] width 22 height 9
click at [779, 88] on input "Assign" at bounding box center [776, 89] width 6 height 6
checkbox input "true"
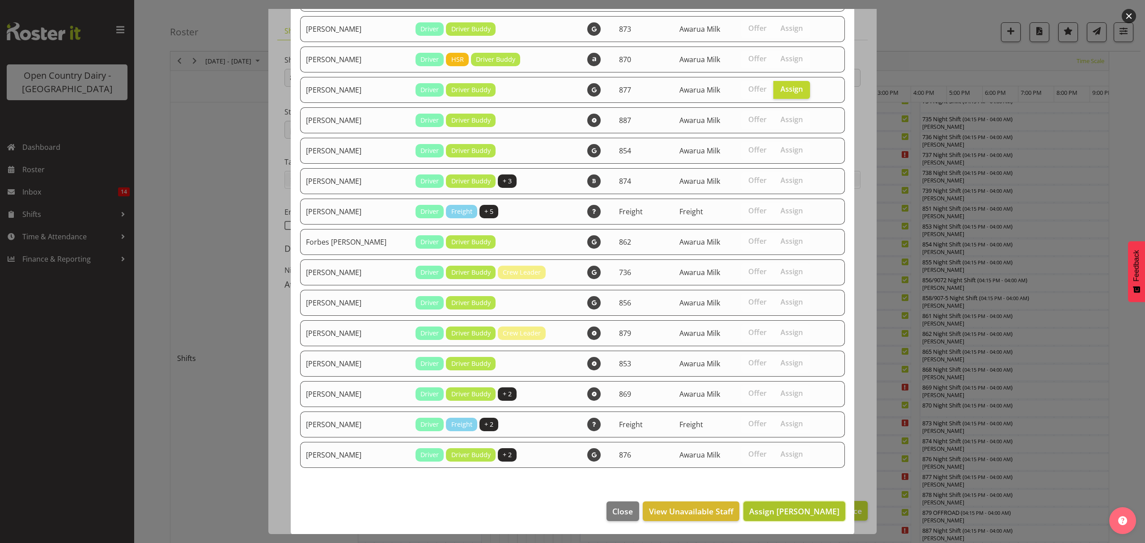
click at [767, 512] on span "Assign [PERSON_NAME]" at bounding box center [794, 511] width 90 height 11
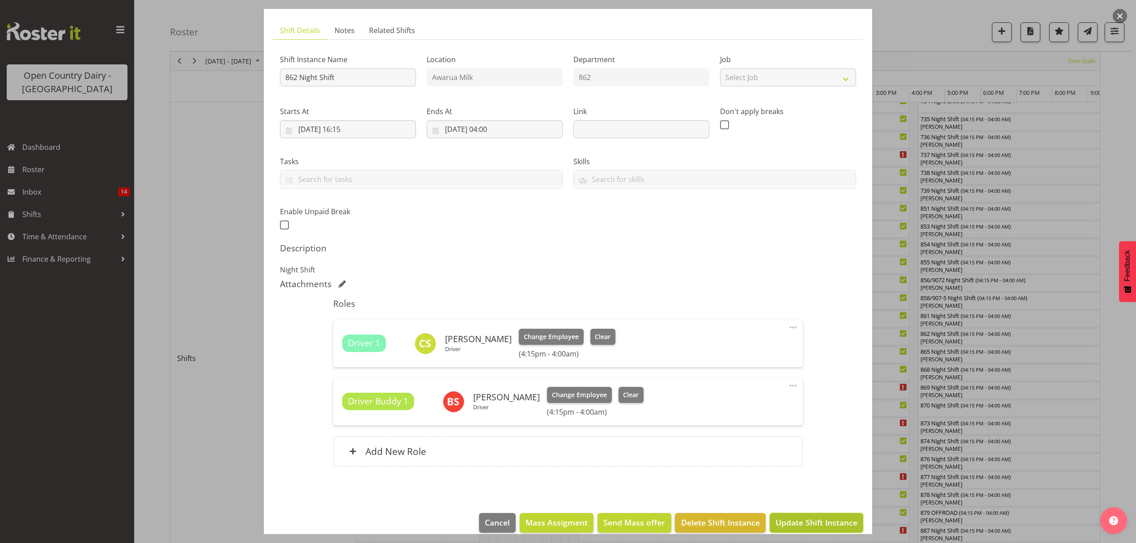
click at [788, 522] on span "Update Shift Instance" at bounding box center [817, 523] width 82 height 12
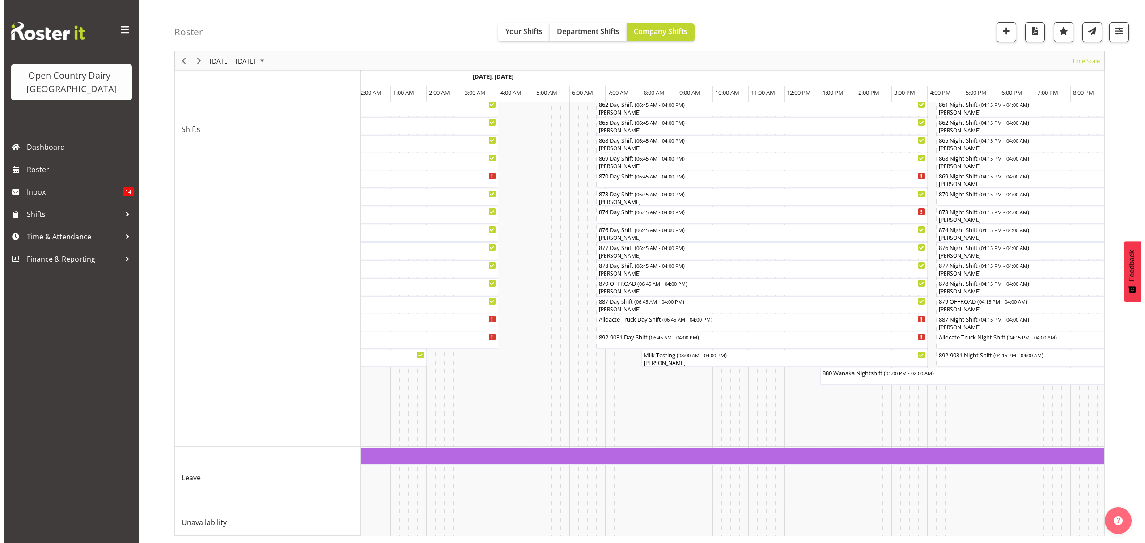
scroll to position [0, 5268]
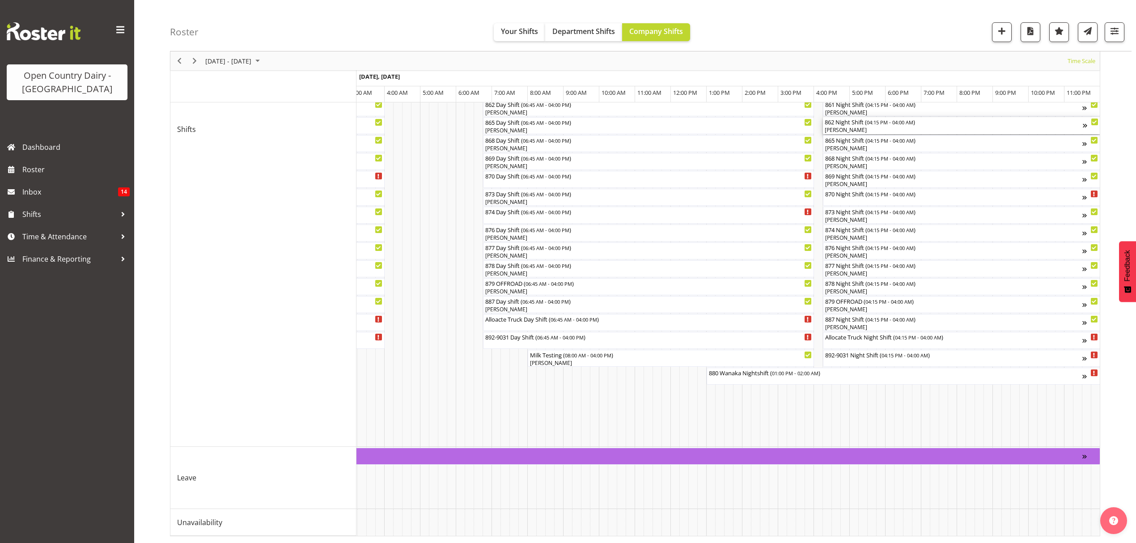
click at [845, 126] on div "[PERSON_NAME]" at bounding box center [954, 130] width 258 height 8
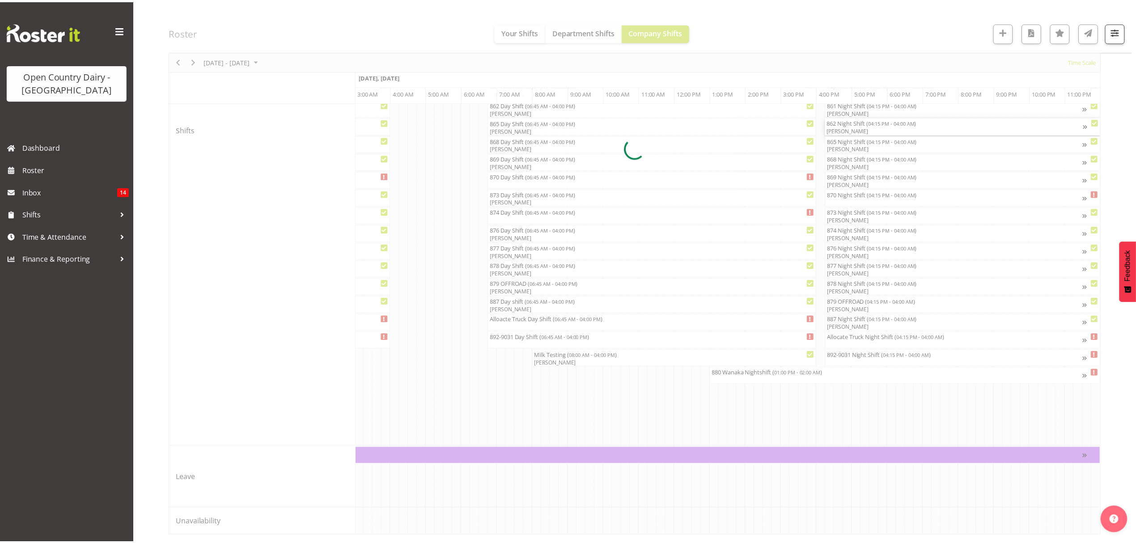
scroll to position [0, 5262]
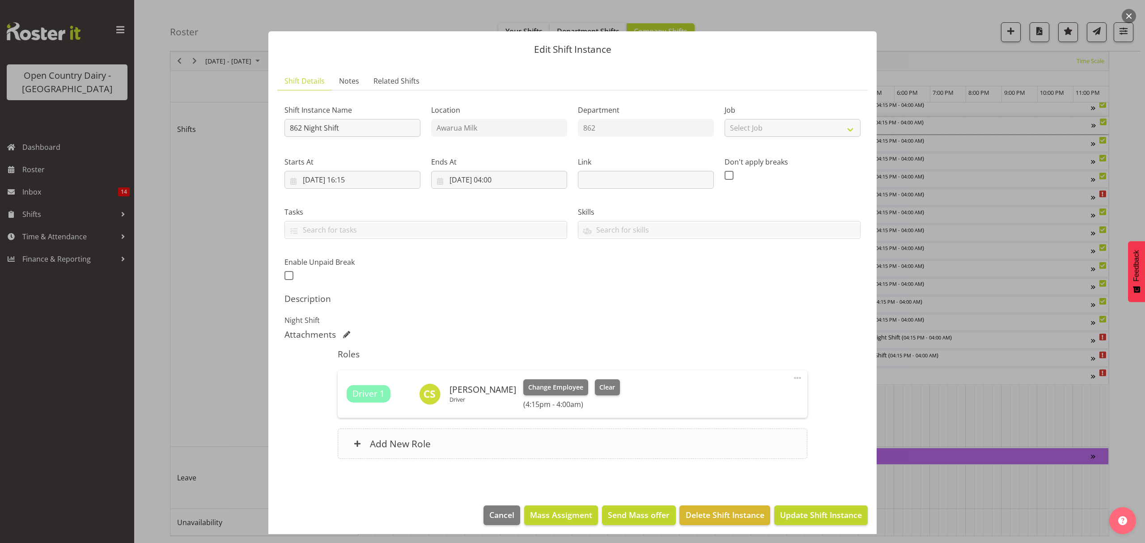
click at [378, 443] on h6 "Add New Role" at bounding box center [400, 444] width 61 height 12
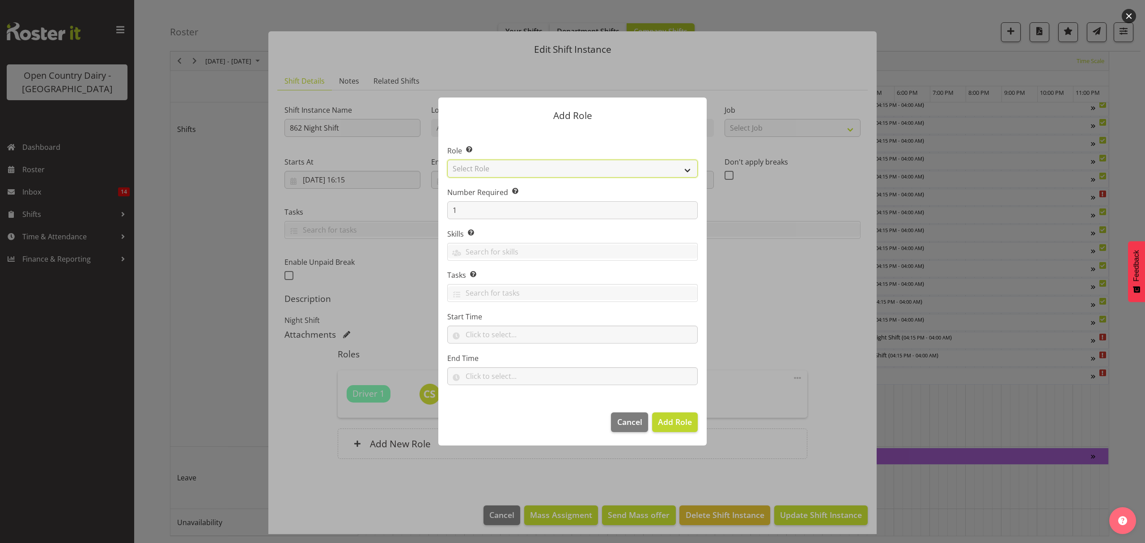
click at [689, 170] on select "Select Role Crew Leader Driver Driver Assessor Dayshift Driver Assessor Nightsh…" at bounding box center [572, 169] width 250 height 18
select select "1437"
click at [447, 160] on select "Select Role Crew Leader Driver Driver Assessor Dayshift Driver Assessor Nightsh…" at bounding box center [572, 169] width 250 height 18
click at [668, 419] on span "Add Role" at bounding box center [675, 421] width 34 height 11
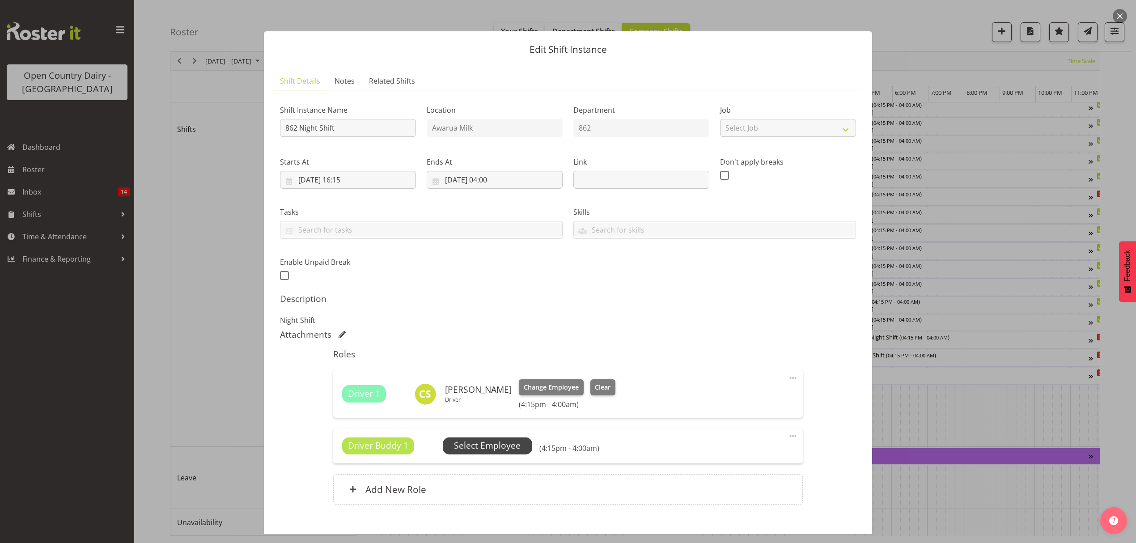
click at [492, 441] on span "Select Employee" at bounding box center [487, 445] width 67 height 13
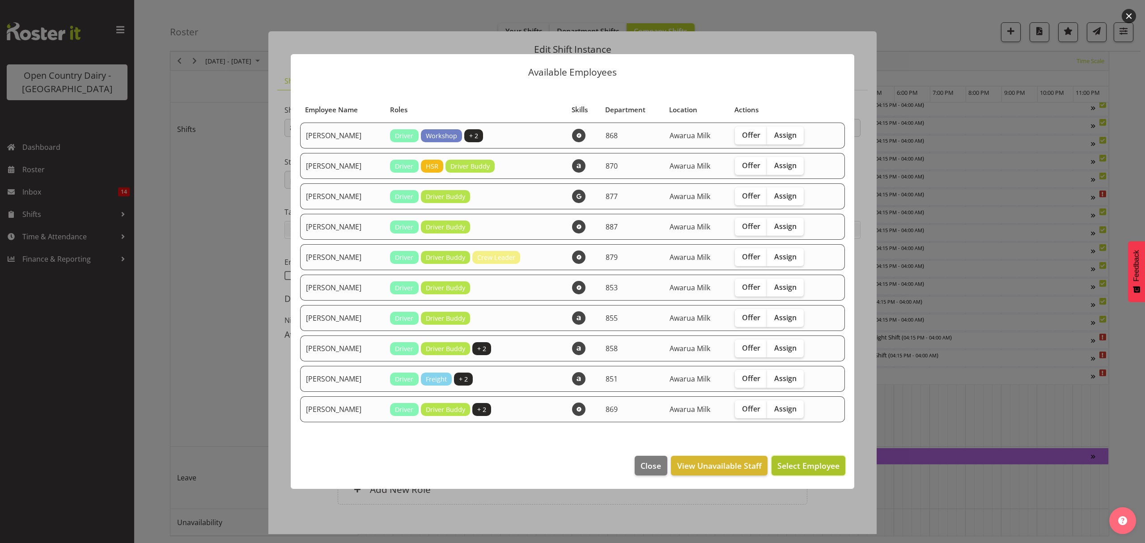
click at [809, 462] on span "Select Employee" at bounding box center [808, 465] width 62 height 11
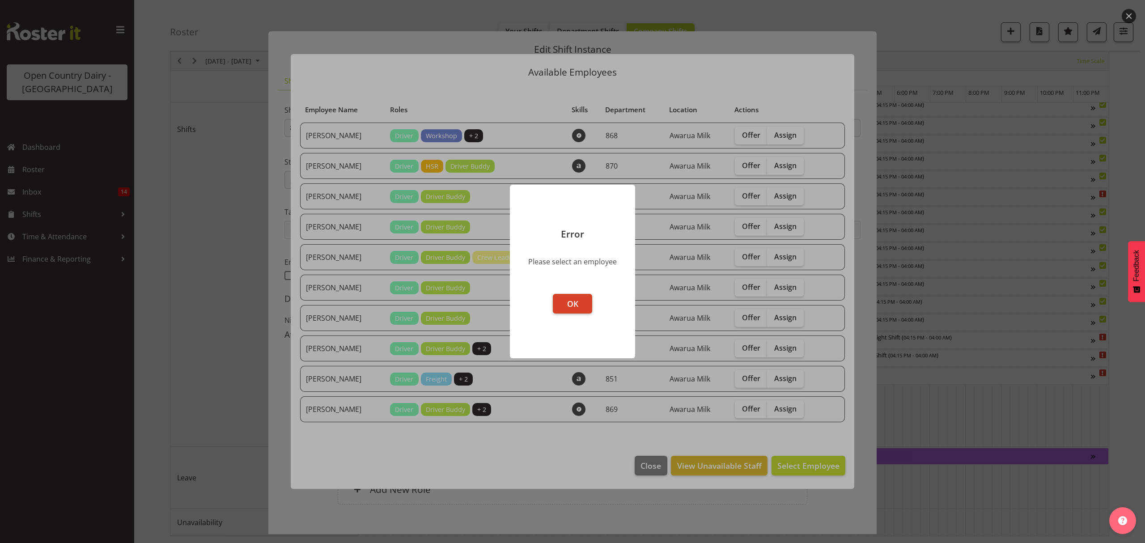
click at [558, 301] on button "OK" at bounding box center [572, 304] width 39 height 20
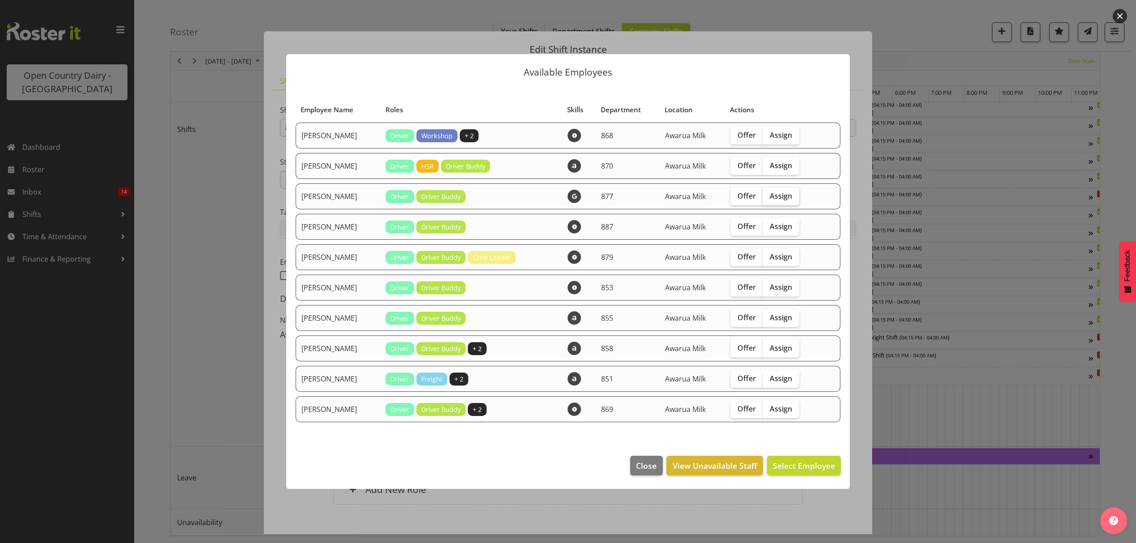
click at [773, 197] on span "Assign" at bounding box center [781, 195] width 22 height 9
click at [768, 197] on input "Assign" at bounding box center [766, 196] width 6 height 6
checkbox input "true"
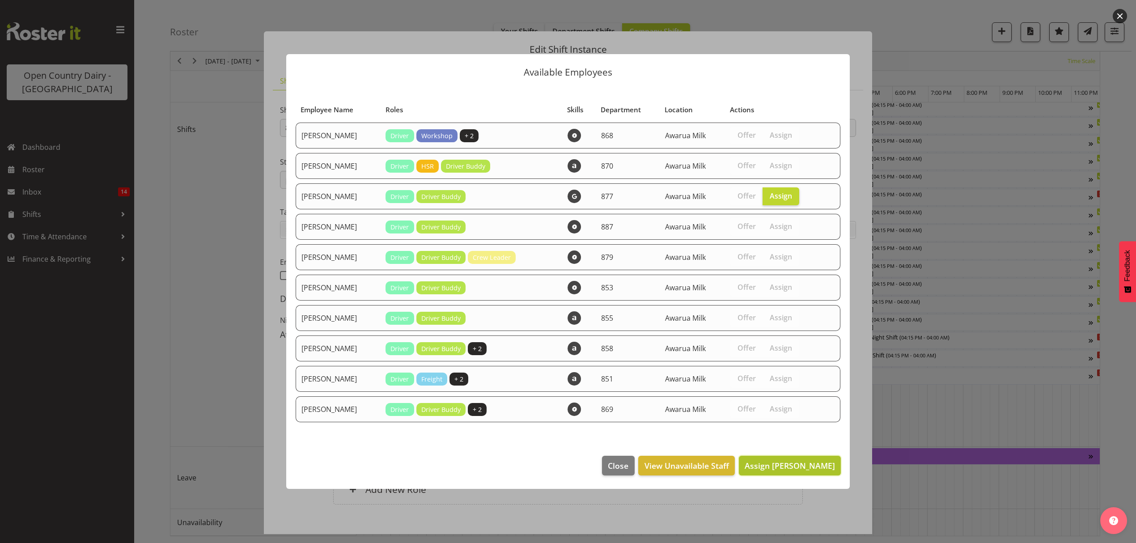
click at [781, 463] on span "Assign [PERSON_NAME]" at bounding box center [790, 465] width 90 height 11
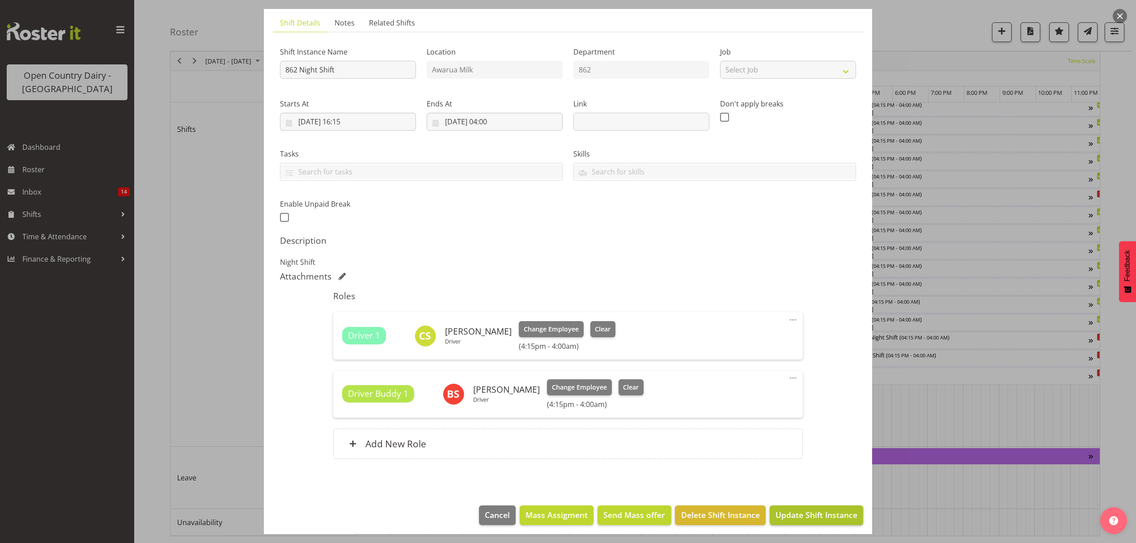
scroll to position [63, 0]
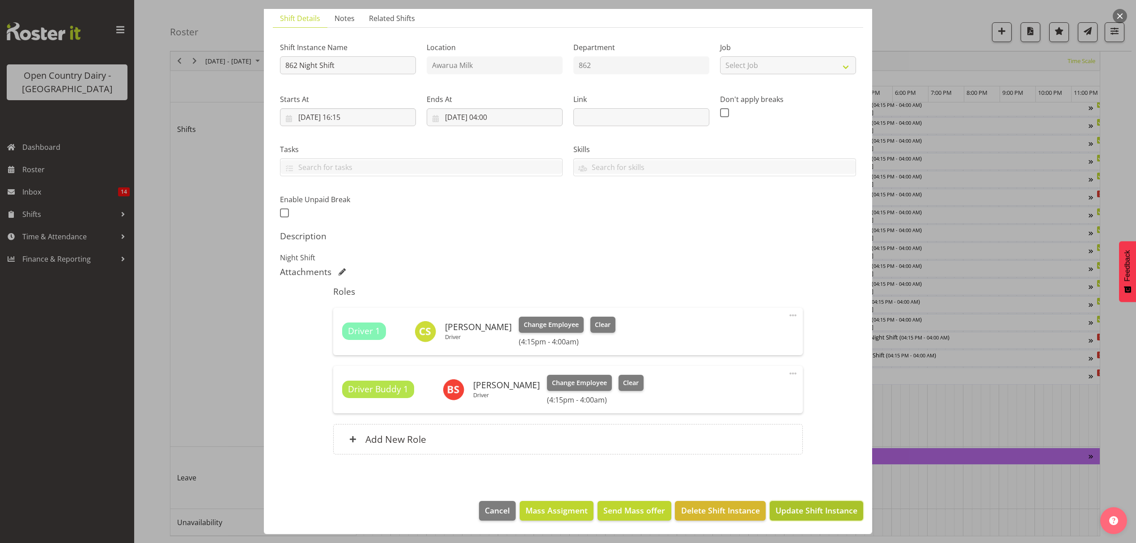
click at [804, 505] on span "Update Shift Instance" at bounding box center [817, 511] width 82 height 12
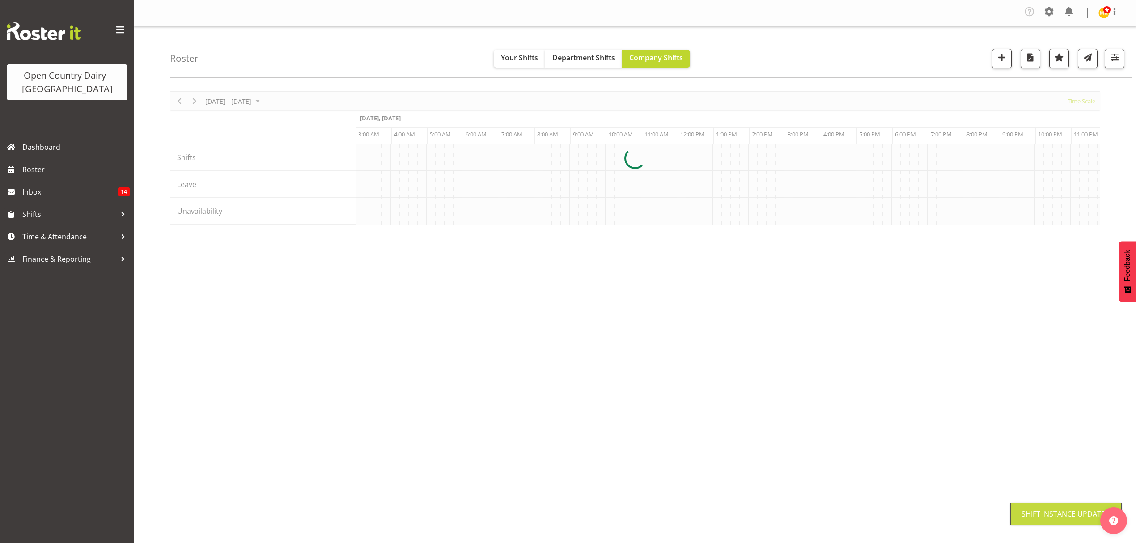
scroll to position [0, 0]
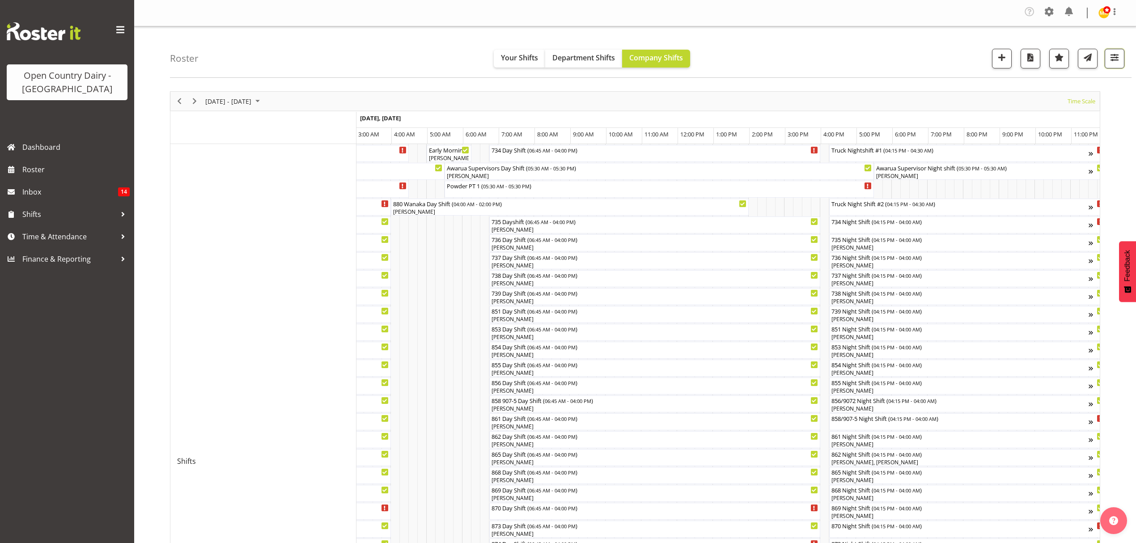
click at [1117, 58] on span "button" at bounding box center [1115, 57] width 12 height 12
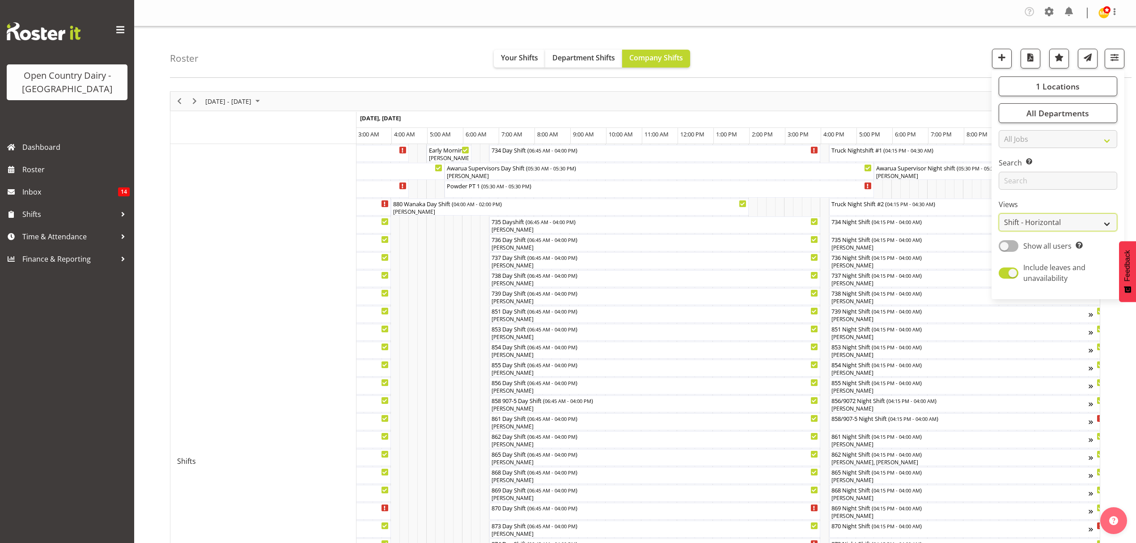
click at [1109, 224] on select "Staff Role Shift - Horizontal Shift - Vertical Staff - Location" at bounding box center [1058, 222] width 119 height 18
click at [999, 213] on select "Staff Role Shift - Horizontal Shift - Vertical Staff - Location" at bounding box center [1058, 222] width 119 height 18
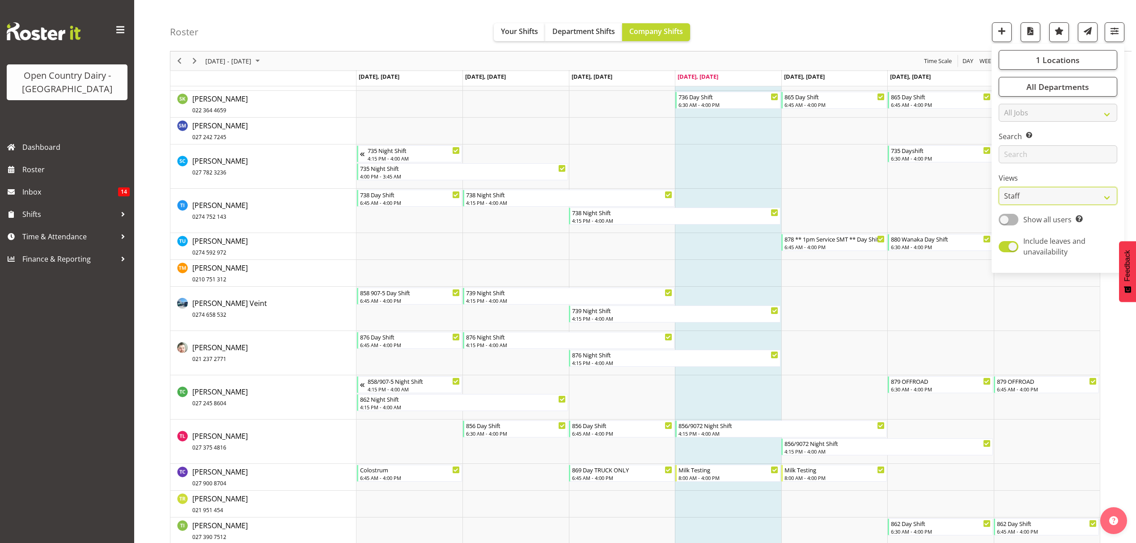
scroll to position [5368, 0]
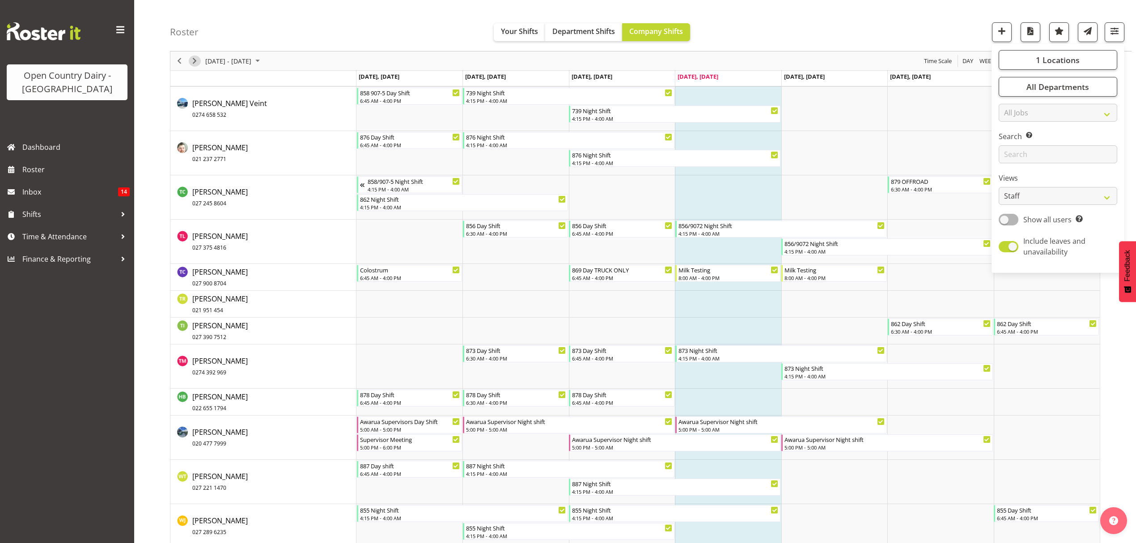
drag, startPoint x: 193, startPoint y: 58, endPoint x: 187, endPoint y: 65, distance: 9.5
click at [193, 58] on span "Next" at bounding box center [194, 60] width 11 height 11
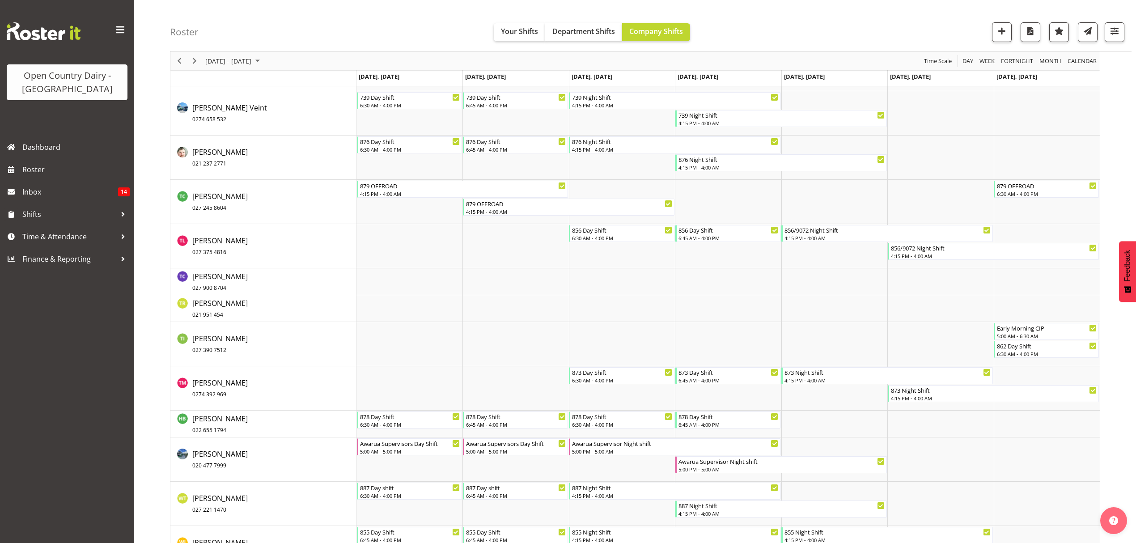
scroll to position [5125, 0]
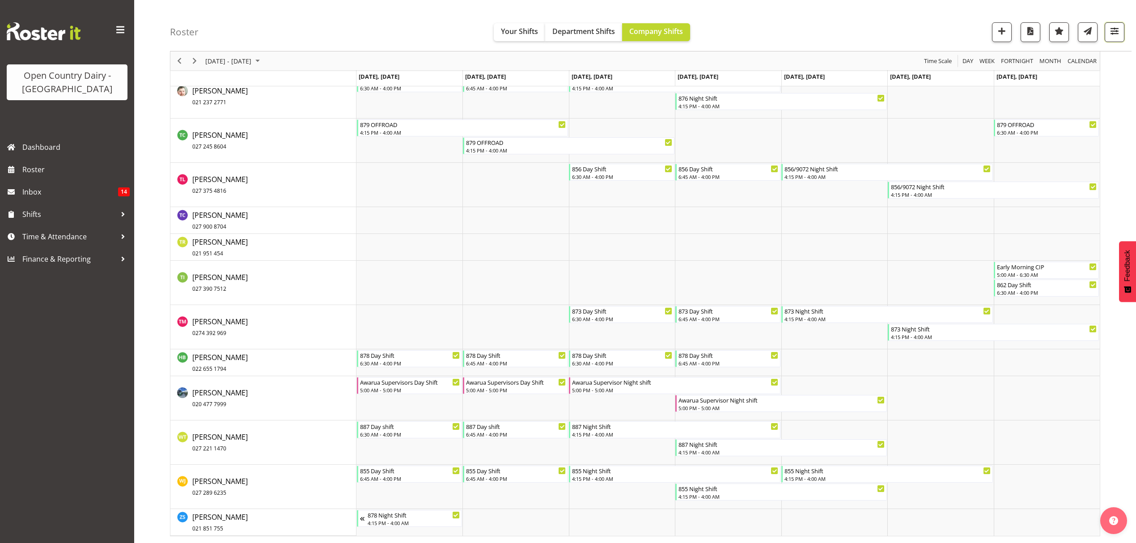
click at [1115, 30] on span "button" at bounding box center [1115, 31] width 12 height 12
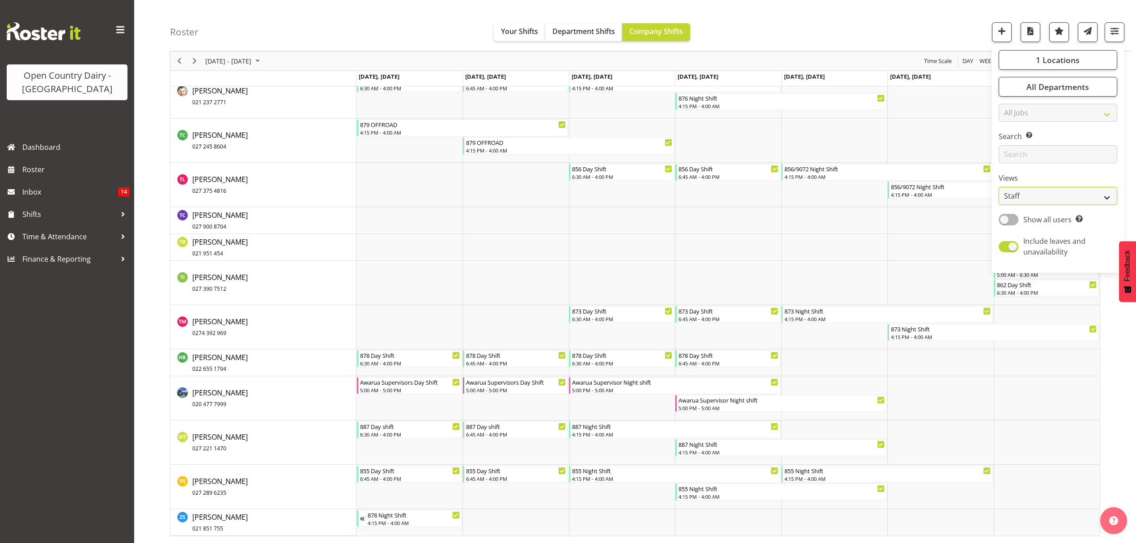
drag, startPoint x: 1106, startPoint y: 197, endPoint x: 1090, endPoint y: 199, distance: 16.3
click at [1106, 197] on select "Staff Role Shift - Horizontal Shift - Vertical Staff - Location" at bounding box center [1058, 196] width 119 height 18
select select "shiftH"
click at [999, 205] on select "Staff Role Shift - Horizontal Shift - Vertical Staff - Location" at bounding box center [1058, 196] width 119 height 18
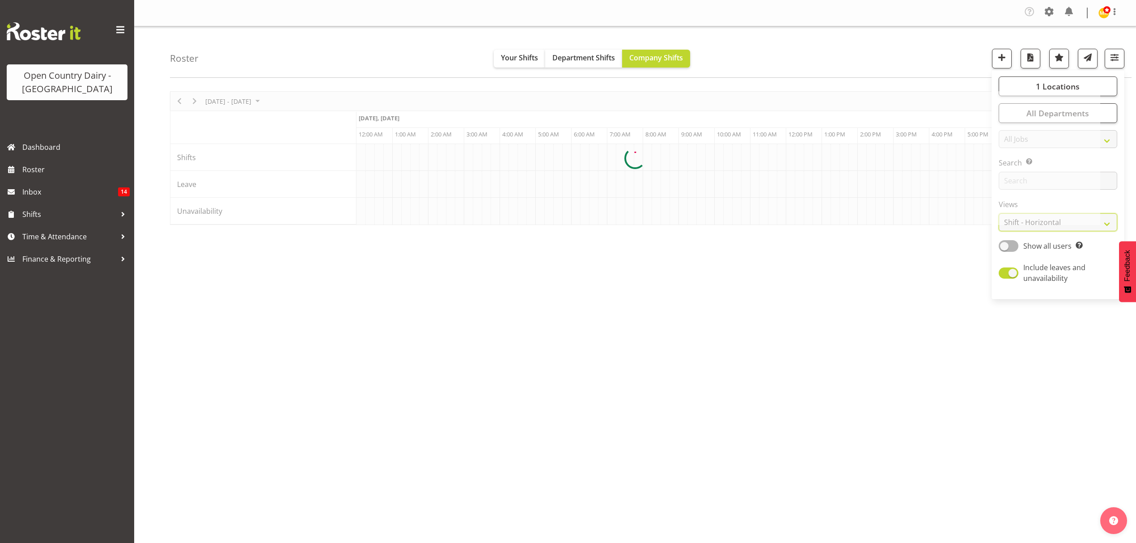
scroll to position [0, 0]
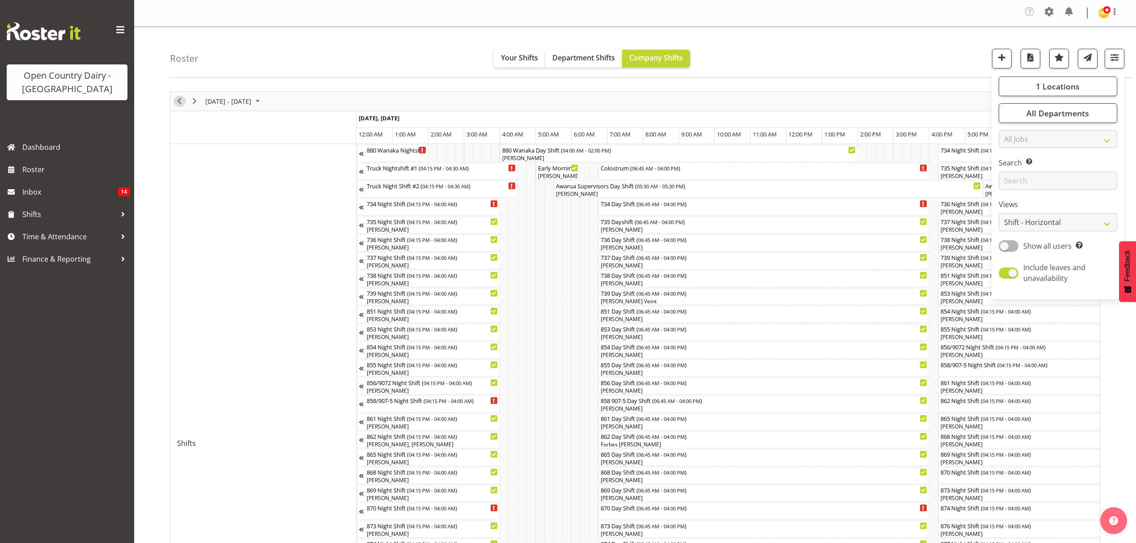
click at [179, 99] on span "Previous" at bounding box center [179, 101] width 11 height 11
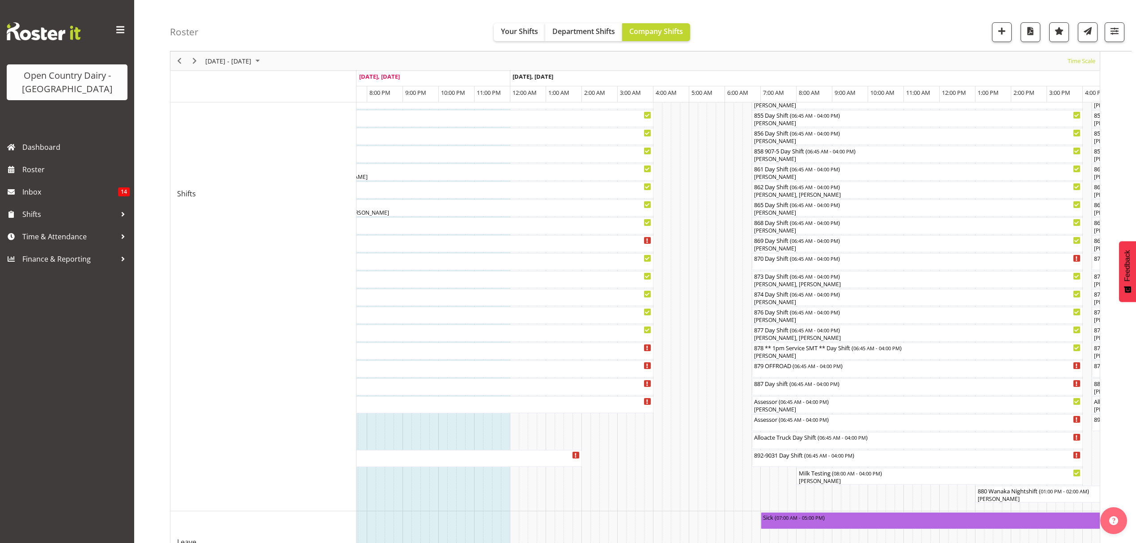
scroll to position [298, 0]
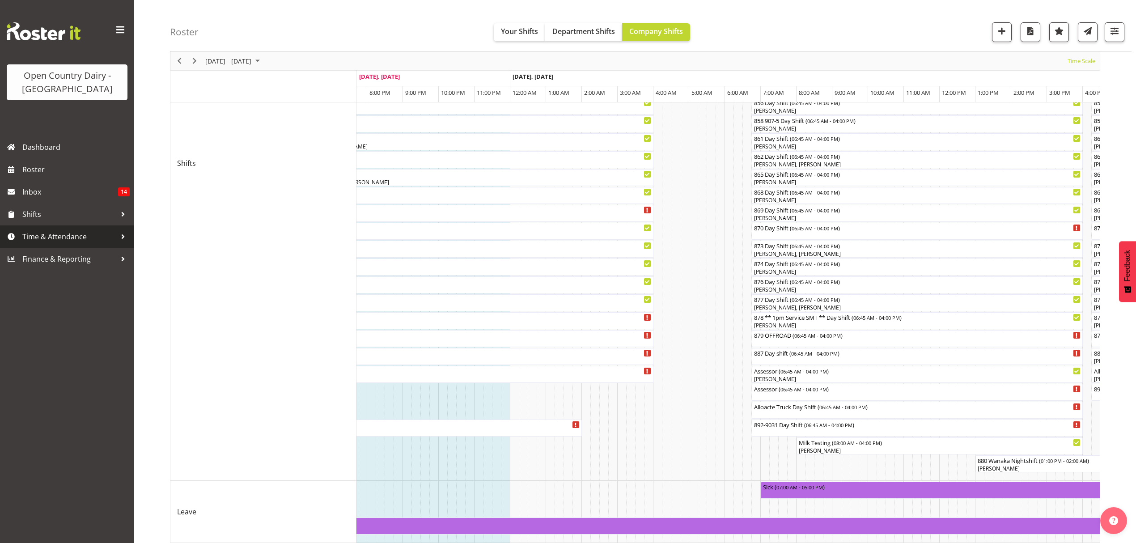
click at [47, 234] on span "Time & Attendance" at bounding box center [69, 236] width 94 height 13
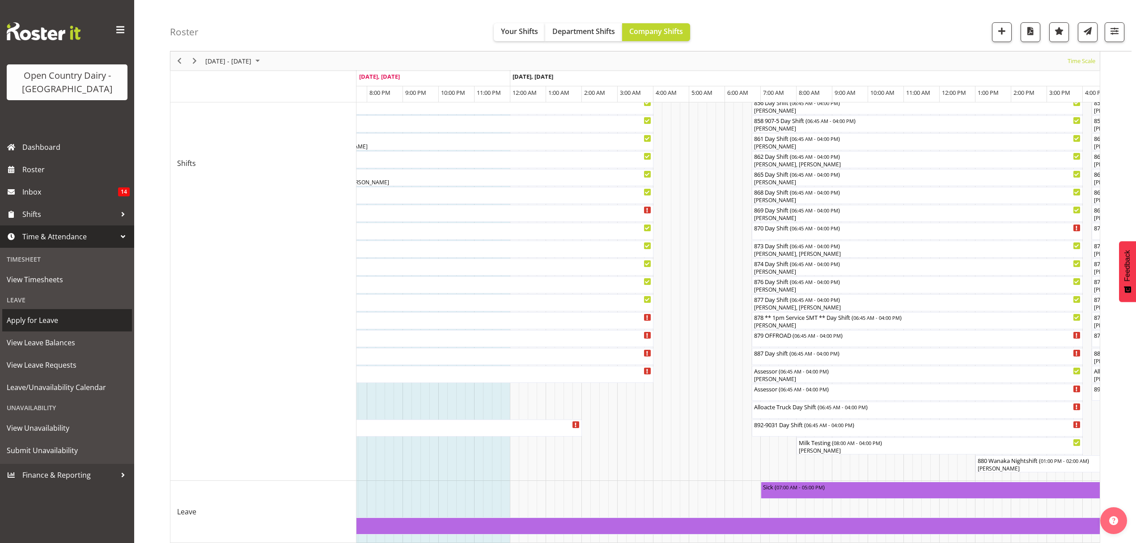
click at [32, 317] on span "Apply for Leave" at bounding box center [67, 320] width 121 height 13
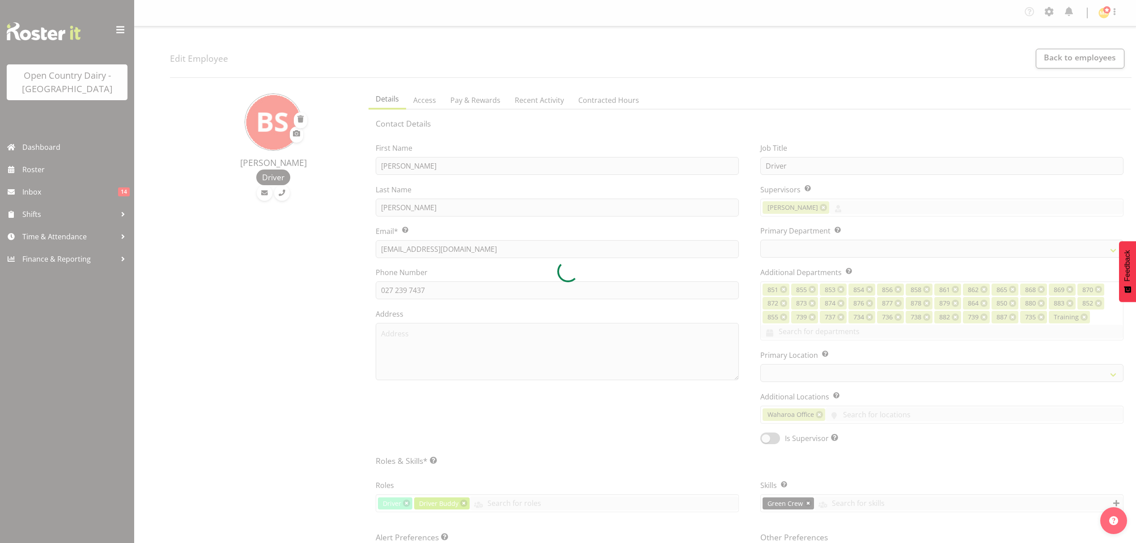
select select "TimelineWeek"
select select
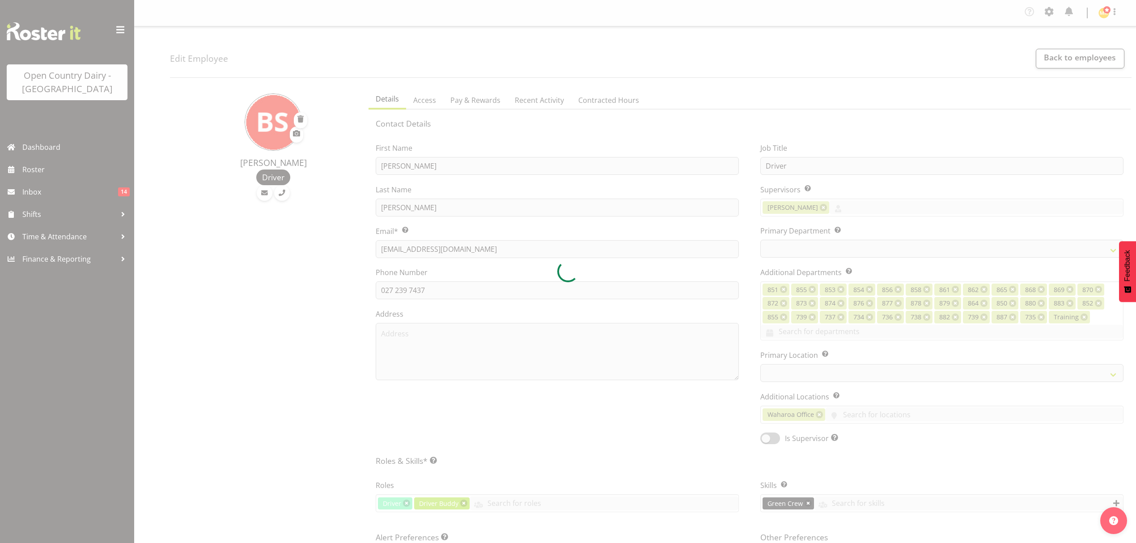
select select "690"
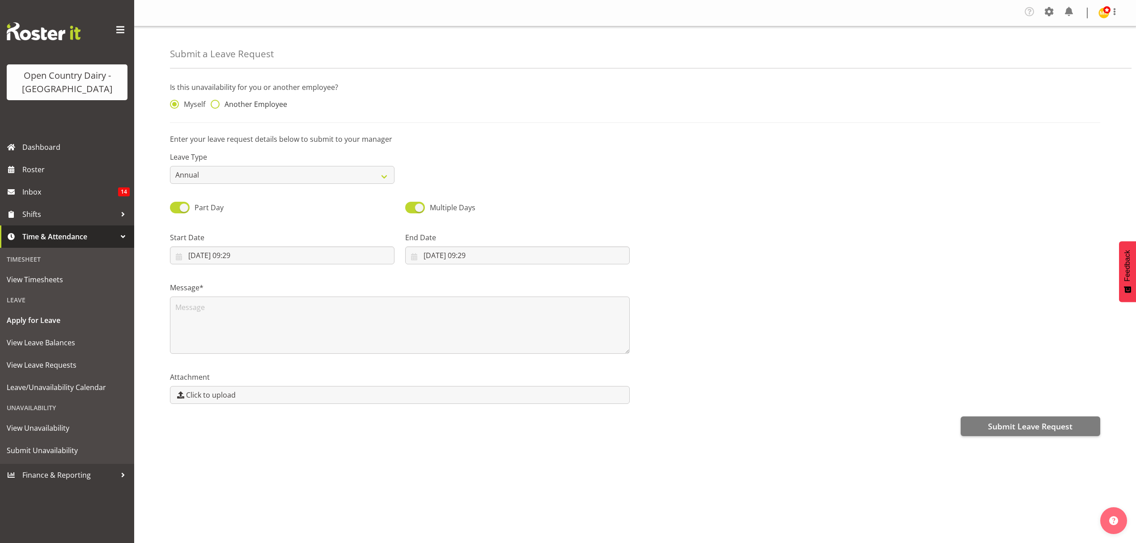
click at [216, 101] on span at bounding box center [215, 104] width 9 height 9
click at [216, 102] on input "Another Employee" at bounding box center [214, 105] width 6 height 6
radio input "true"
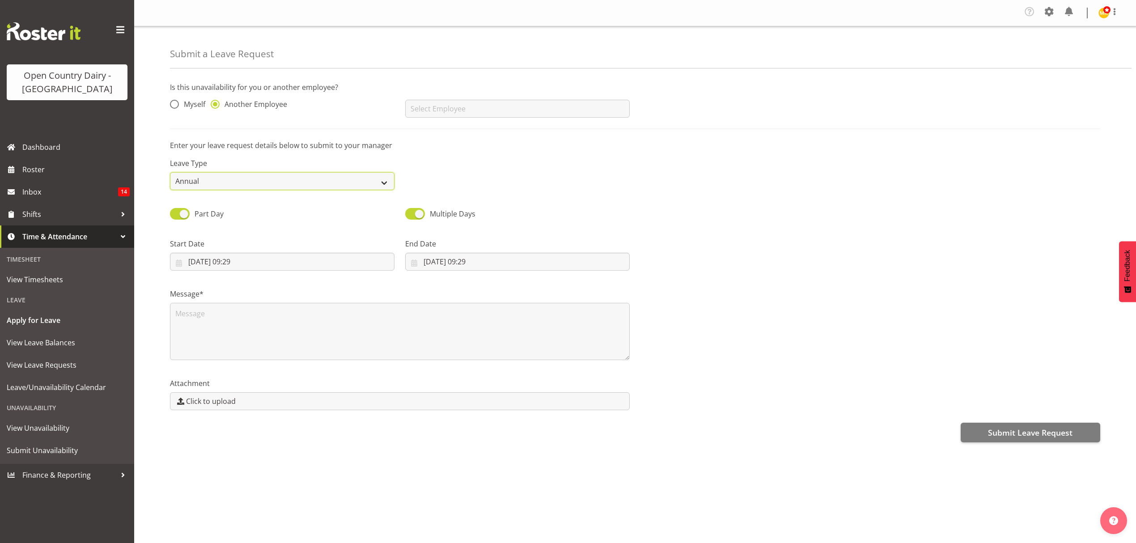
drag, startPoint x: 385, startPoint y: 182, endPoint x: 374, endPoint y: 184, distance: 11.1
click at [385, 182] on select "Annual Sick Leave Without Pay Bereavement Domestic Violence Parental Jury Servi…" at bounding box center [282, 181] width 225 height 18
select select "Sick"
click at [170, 173] on select "Annual Sick Leave Without Pay Bereavement Domestic Violence Parental Jury Servi…" at bounding box center [282, 181] width 225 height 18
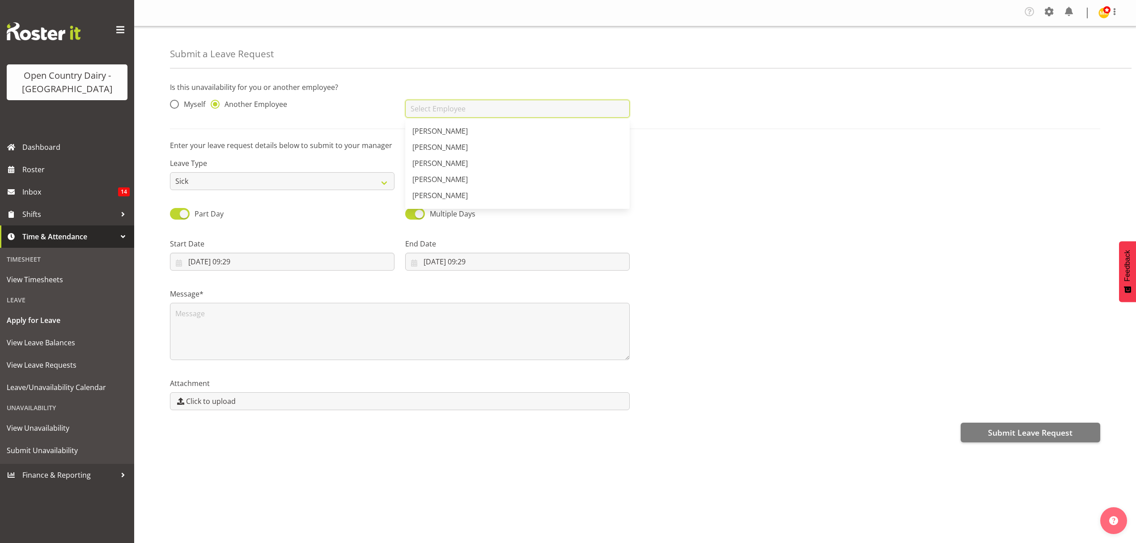
click at [469, 112] on input "text" at bounding box center [517, 109] width 225 height 18
click at [446, 172] on span "[PERSON_NAME]" at bounding box center [439, 173] width 55 height 10
type input "[PERSON_NAME]"
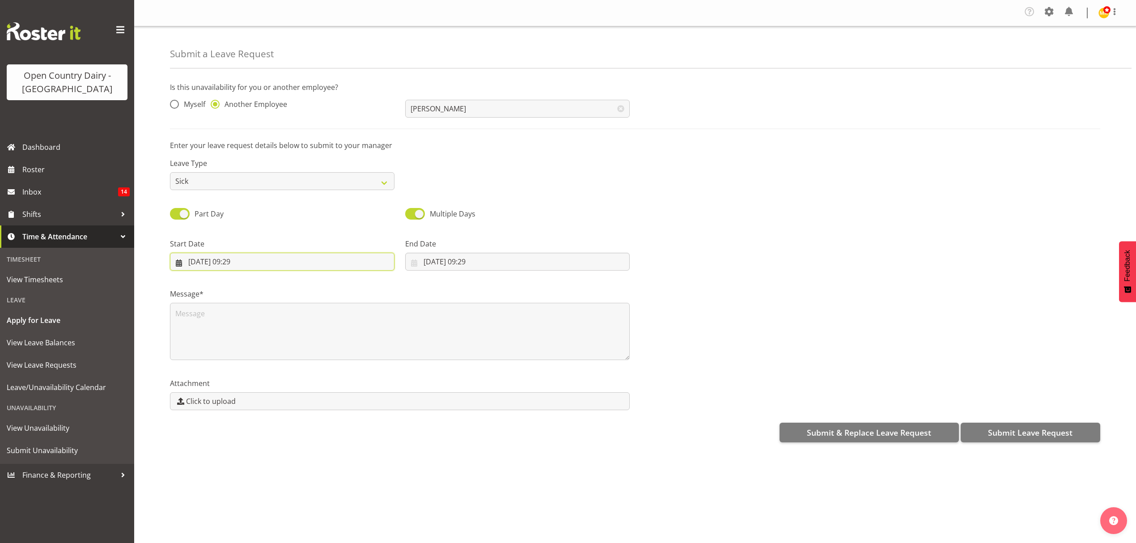
click at [217, 260] on input "28/08/2025, 09:29" at bounding box center [282, 262] width 225 height 18
click at [290, 400] on span "29" at bounding box center [287, 401] width 7 height 8
type input "29/08/2025, 09:29"
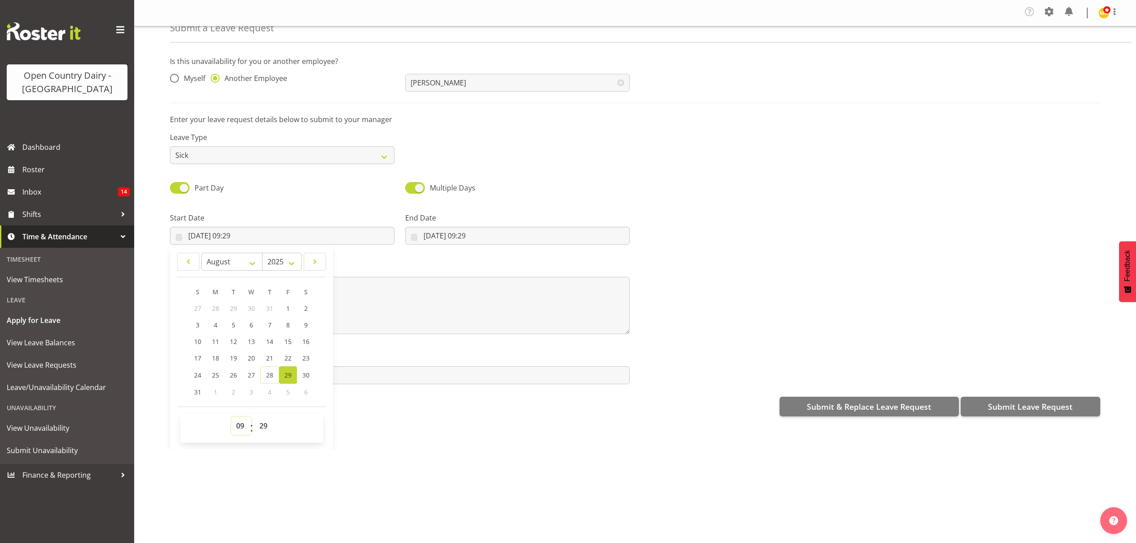
click at [240, 427] on select "00 01 02 03 04 05 06 07 08 09 10 11 12 13 14 15 16 17 18 19 20 21 22 23" at bounding box center [241, 426] width 20 height 18
select select "6"
click at [231, 418] on select "00 01 02 03 04 05 06 07 08 09 10 11 12 13 14 15 16 17 18 19 20 21 22 23" at bounding box center [241, 426] width 20 height 18
type input "29/08/2025, 06:29"
click at [262, 424] on select "00 01 02 03 04 05 06 07 08 09 10 11 12 13 14 15 16 17 18 19 20 21 22 23 24 25 2…" at bounding box center [265, 426] width 20 height 18
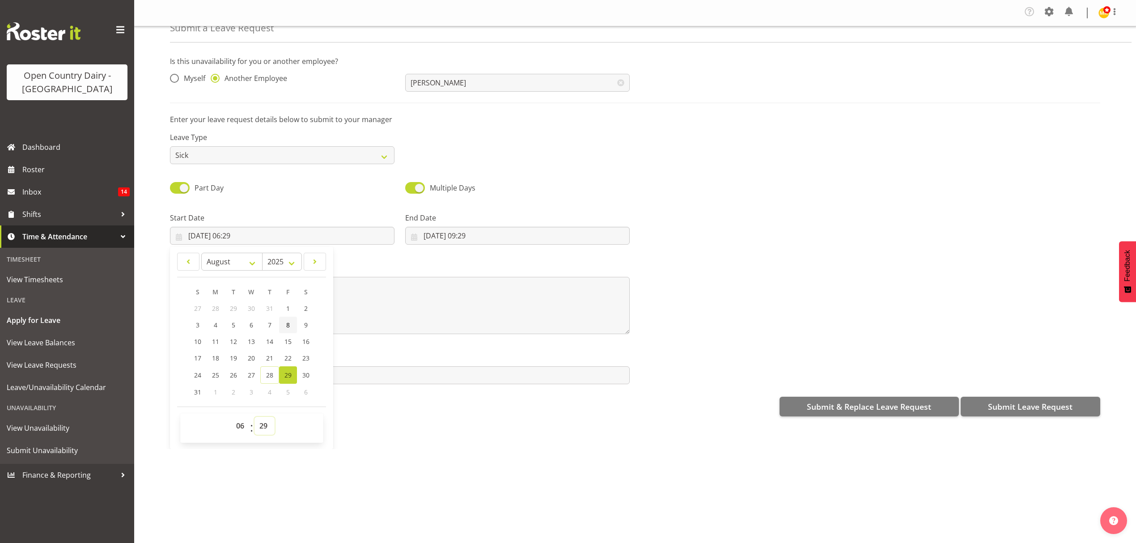
select select "45"
click at [255, 418] on select "00 01 02 03 04 05 06 07 08 09 10 11 12 13 14 15 16 17 18 19 20 21 22 23 24 25 2…" at bounding box center [265, 426] width 20 height 18
type input "29/08/2025, 06:45"
click at [476, 239] on input "28/08/2025, 09:29" at bounding box center [517, 236] width 225 height 18
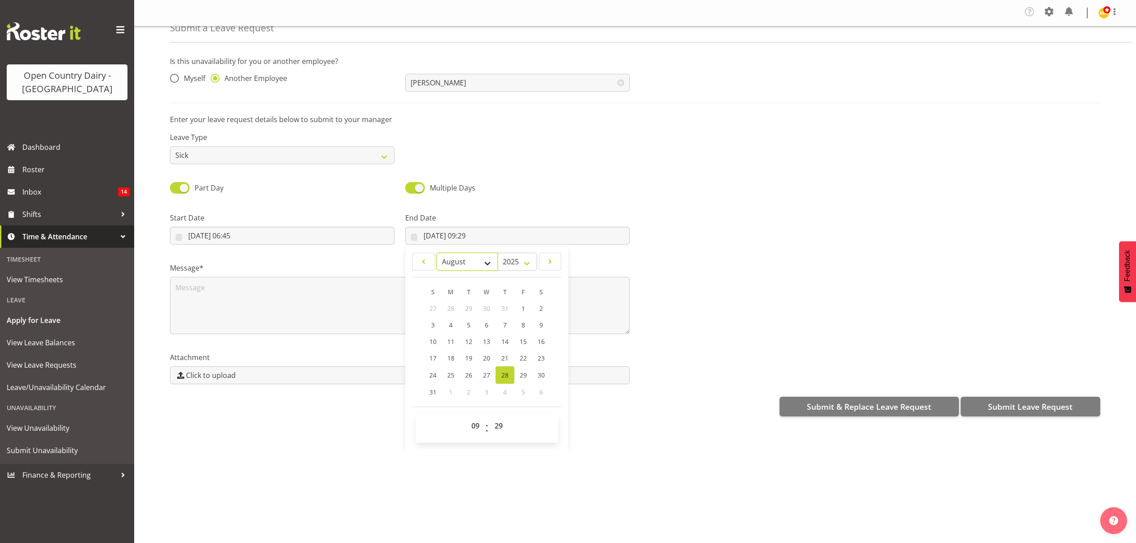
click at [486, 263] on select "January February March April May June July August September October November De…" at bounding box center [467, 262] width 61 height 18
select select "8"
click at [437, 255] on select "January February March April May June July August September October November De…" at bounding box center [467, 262] width 61 height 18
click at [450, 306] on span "1" at bounding box center [452, 309] width 4 height 8
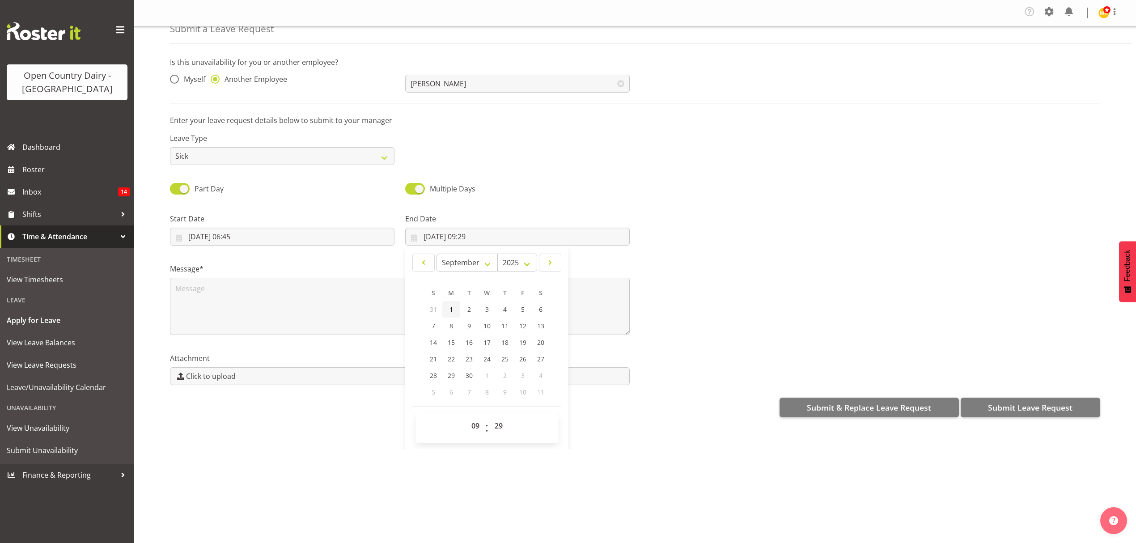
type input "01/09/2025, 09:29"
click at [471, 422] on select "00 01 02 03 04 05 06 07 08 09 10 11 12 13 14 15 16 17 18 19 20 21 22 23" at bounding box center [477, 426] width 20 height 18
click at [473, 424] on select "00 01 02 03 04 05 06 07 08 09 10 11 12 13 14 15 16 17 18 19 20 21 22 23" at bounding box center [477, 426] width 20 height 18
select select "4"
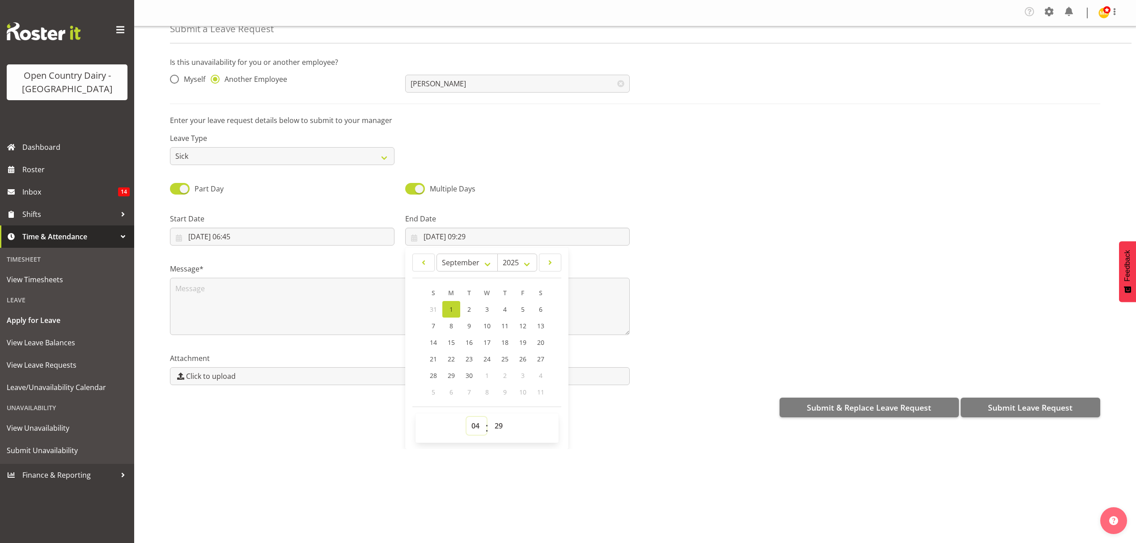
click at [467, 418] on select "00 01 02 03 04 05 06 07 08 09 10 11 12 13 14 15 16 17 18 19 20 21 22 23" at bounding box center [477, 426] width 20 height 18
type input "01/09/2025, 04:29"
click at [575, 475] on div "Company Settings Roles & Skills Tasks Jobs Employees Locations & Departments Ac…" at bounding box center [635, 271] width 1002 height 543
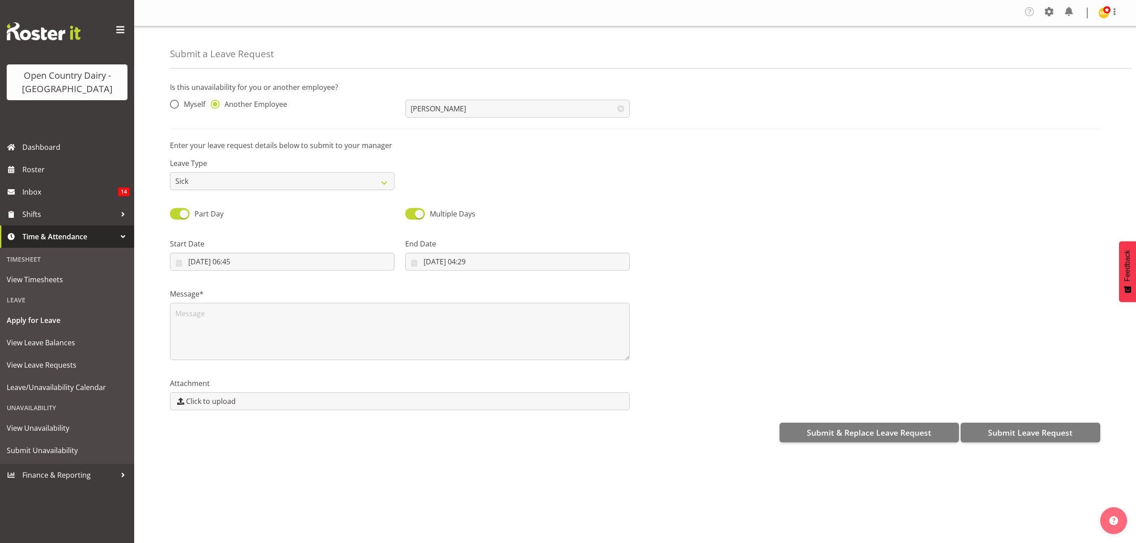
scroll to position [0, 0]
click at [269, 328] on textarea at bounding box center [400, 331] width 460 height 57
click at [376, 316] on textarea "Ray went home sick last shift , Came back today 28.08.2025 and has gone home st…" at bounding box center [400, 331] width 460 height 57
click at [519, 316] on textarea "Ray went home sick last shift , Came back today 28.08.2025 Thursday and has gon…" at bounding box center [400, 331] width 460 height 57
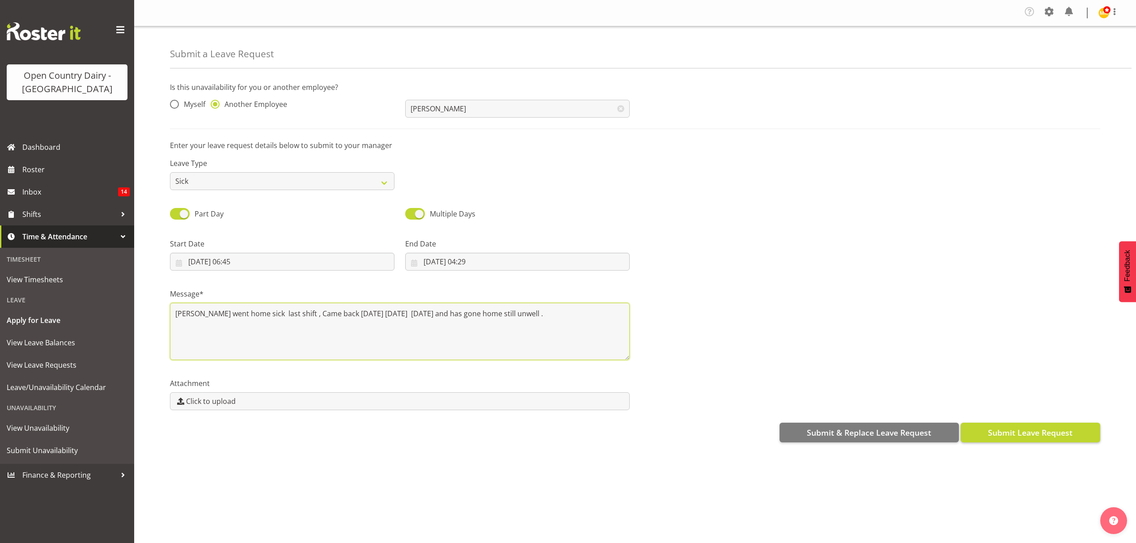
type textarea "Ray went home sick last shift , Came back today 28.08.2025 Thursday and has gon…"
click at [1033, 432] on span "Submit Leave Request" at bounding box center [1030, 433] width 85 height 12
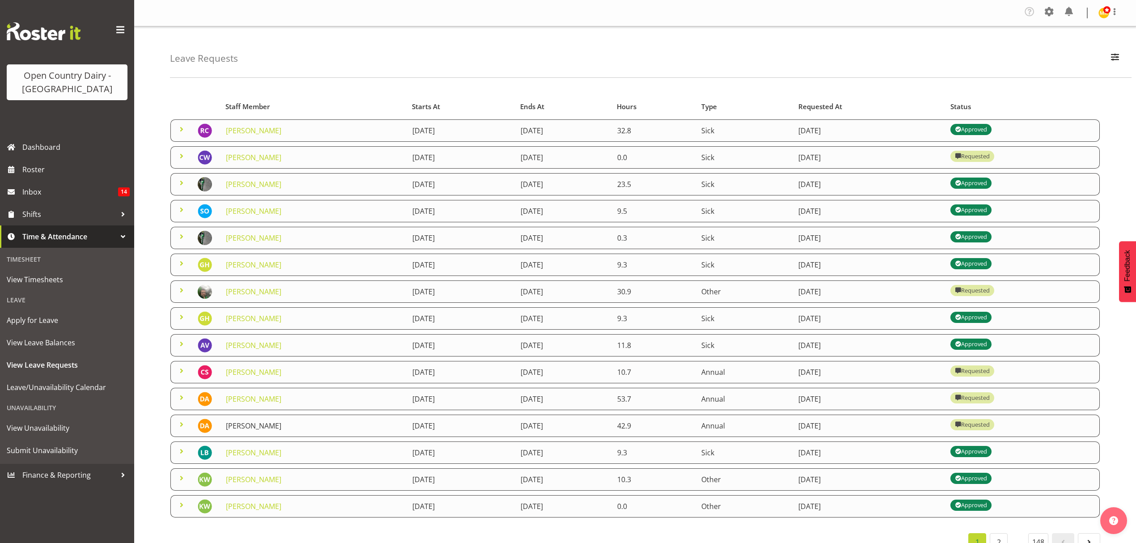
scroll to position [34, 0]
